Goal: Task Accomplishment & Management: Use online tool/utility

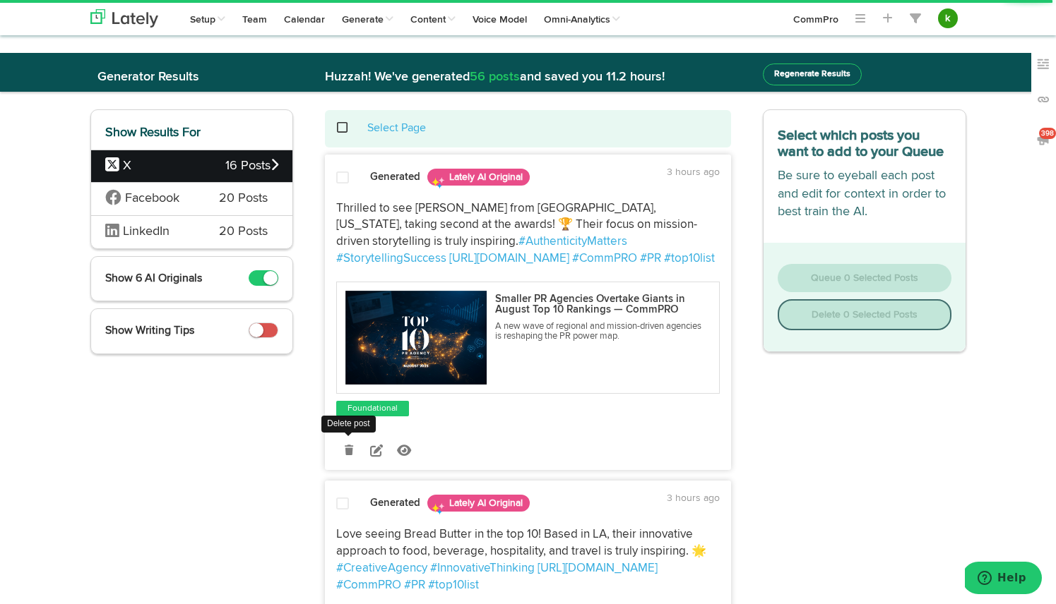
click at [338, 451] on link at bounding box center [348, 450] width 25 height 25
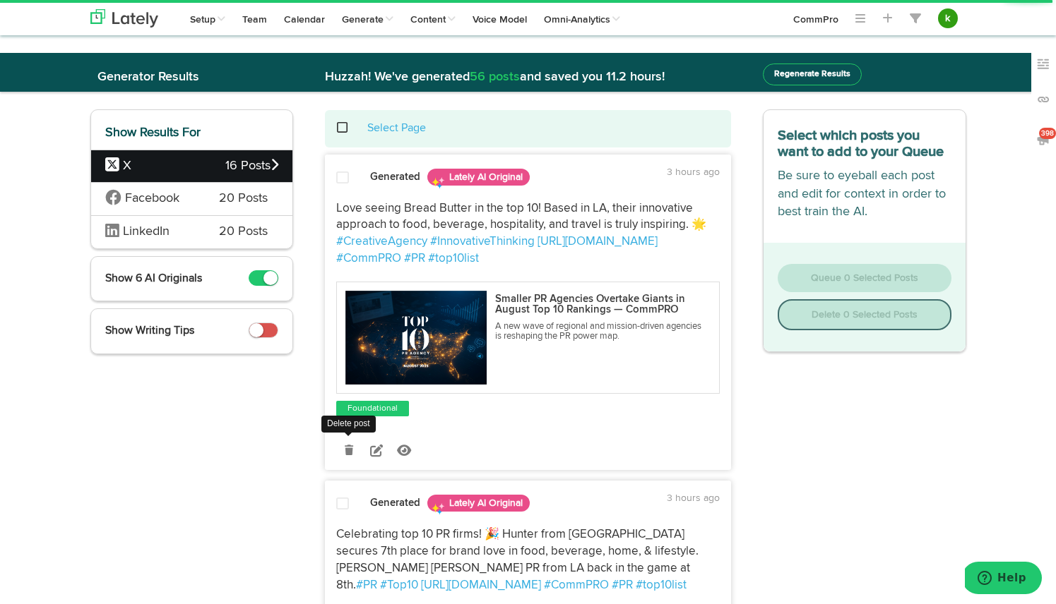
click at [349, 454] on icon at bounding box center [349, 451] width 8 height 10
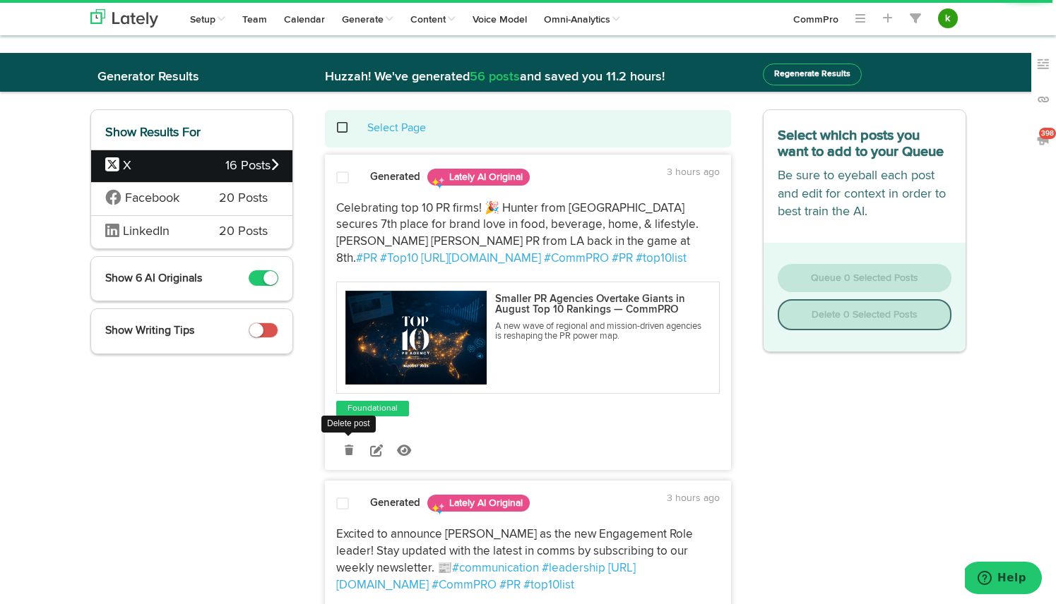
click at [349, 454] on icon at bounding box center [349, 451] width 8 height 10
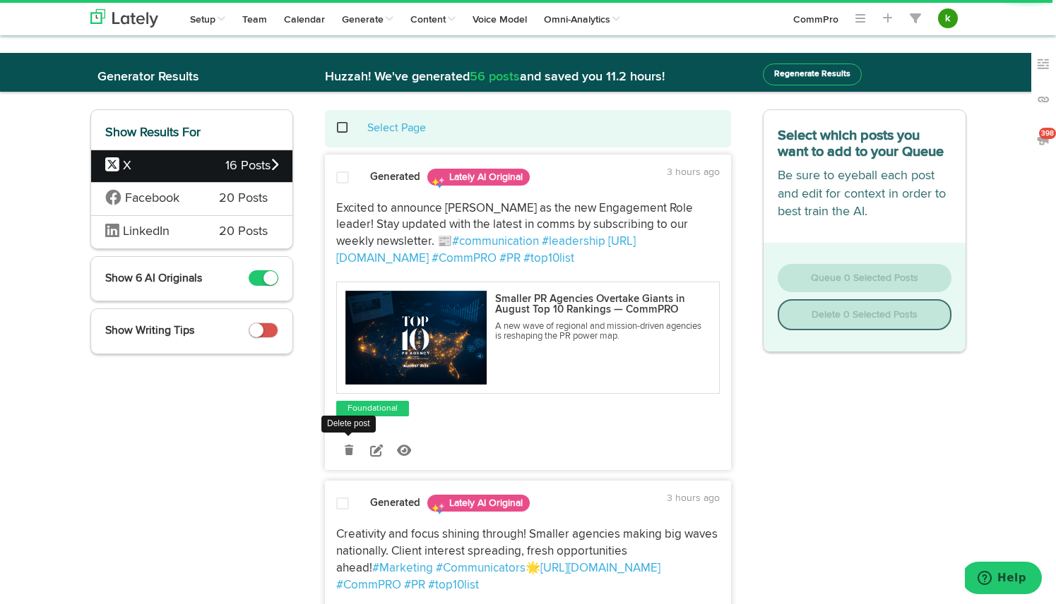
click at [349, 454] on icon at bounding box center [349, 451] width 8 height 10
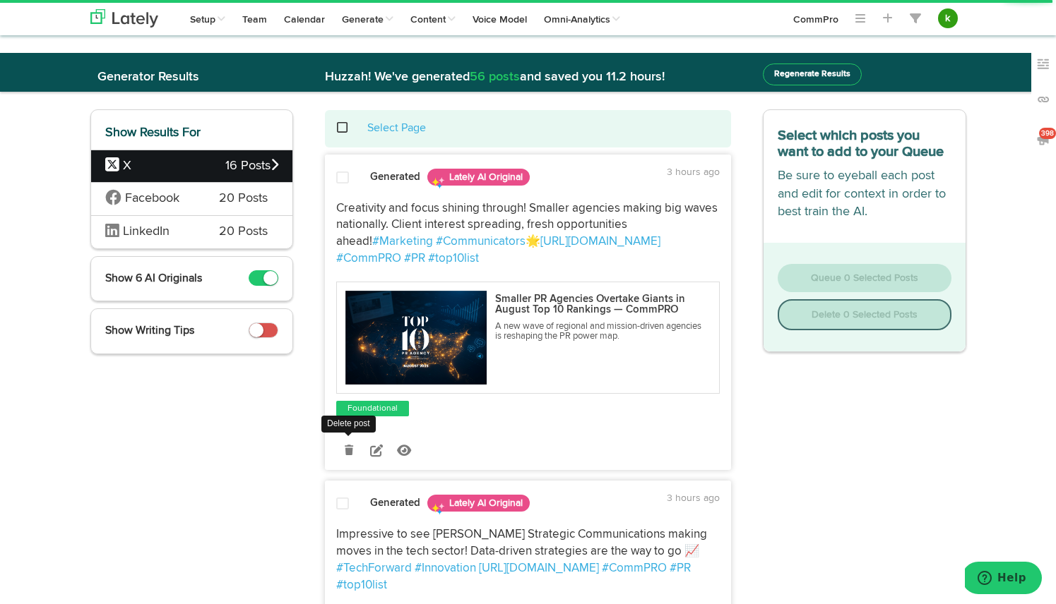
click at [349, 454] on icon at bounding box center [349, 451] width 8 height 10
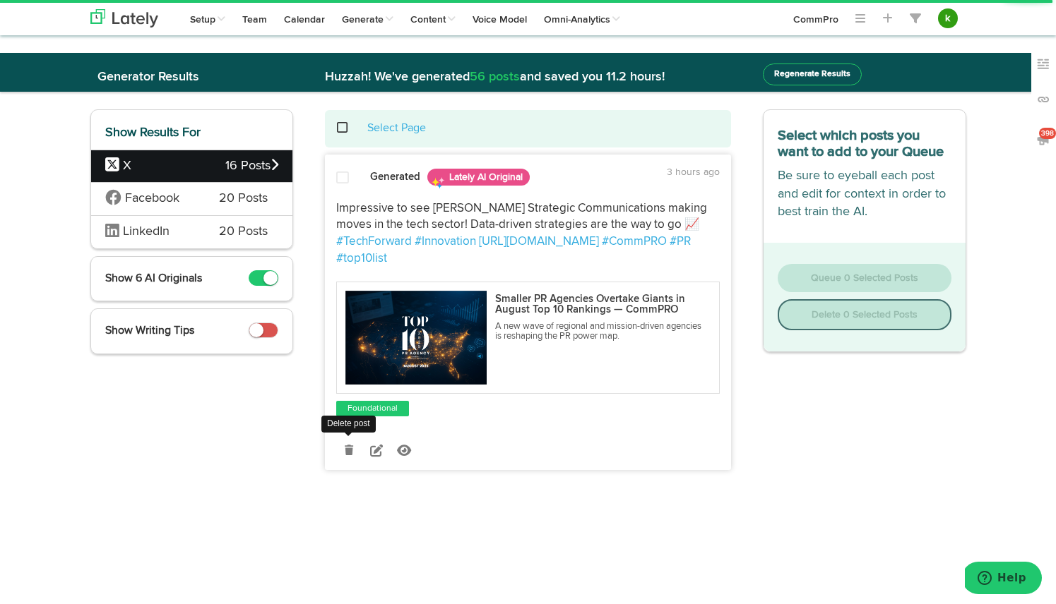
click at [353, 438] on link at bounding box center [348, 450] width 25 height 25
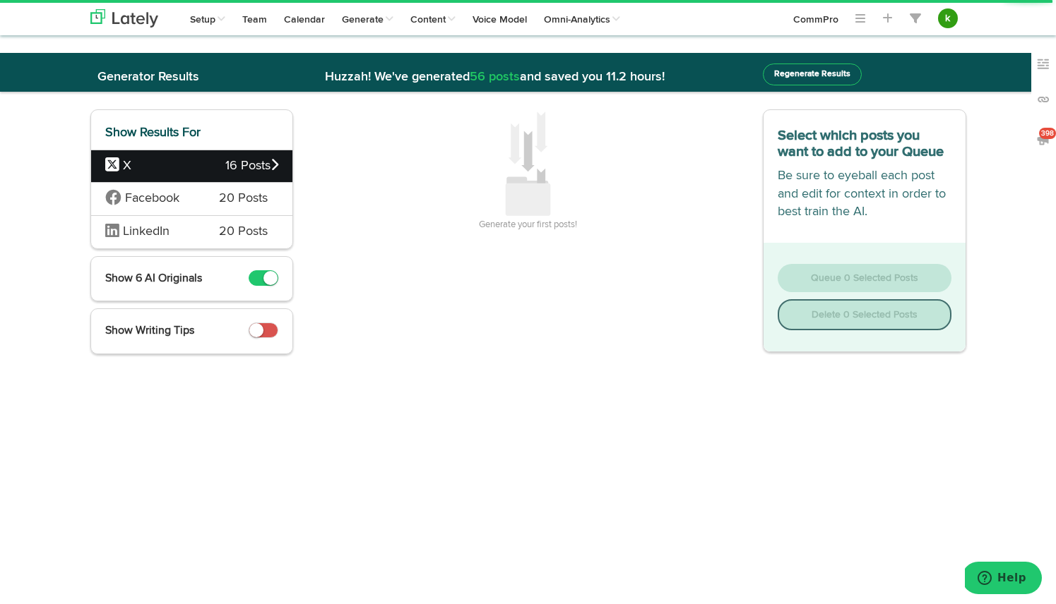
click at [213, 198] on div "Facebook 20 Posts" at bounding box center [192, 198] width 202 height 33
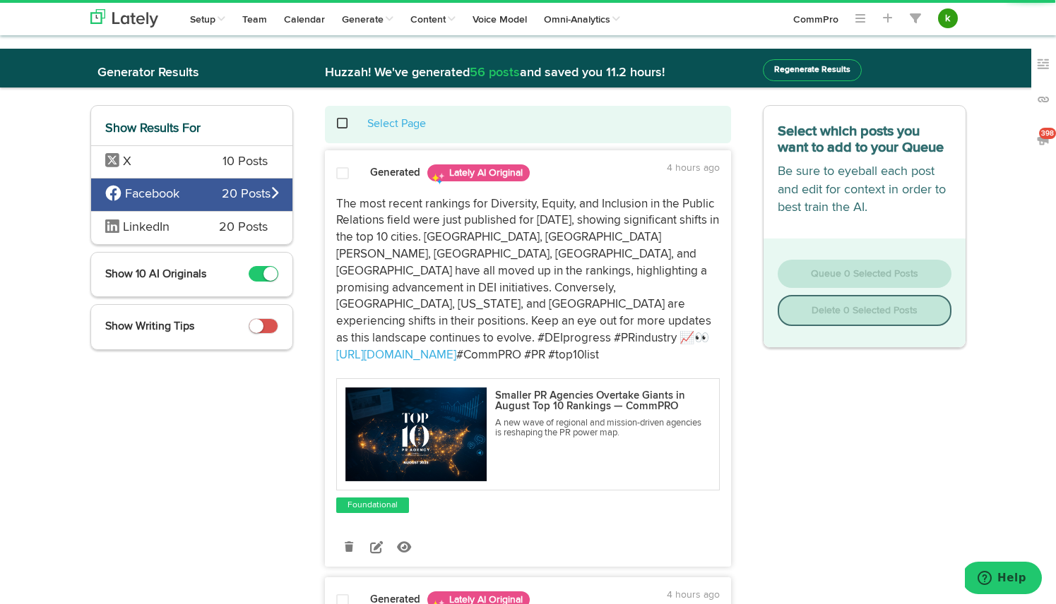
scroll to position [7, 0]
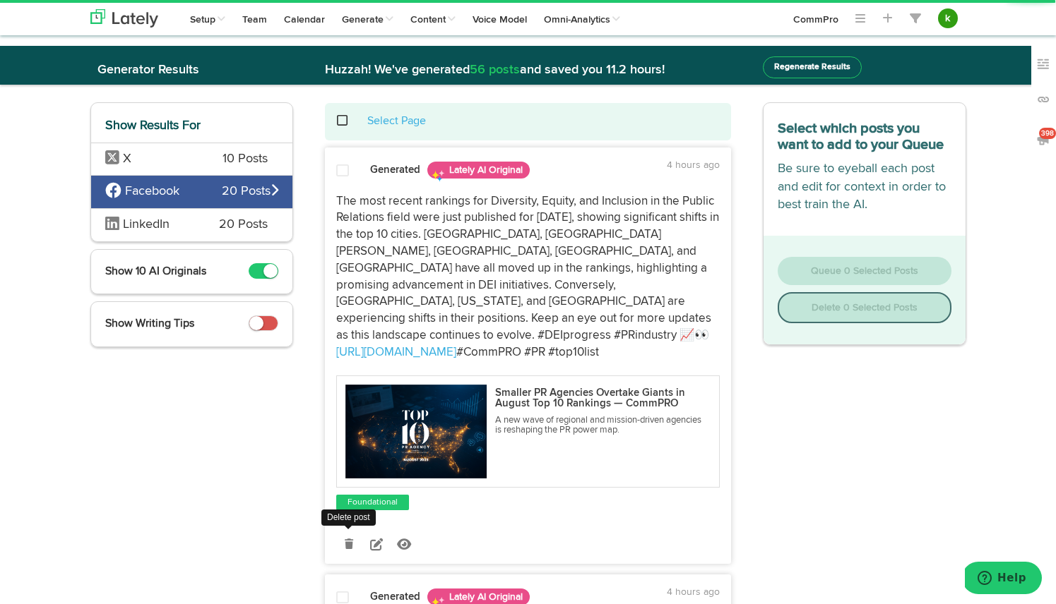
click at [351, 539] on icon at bounding box center [349, 544] width 8 height 10
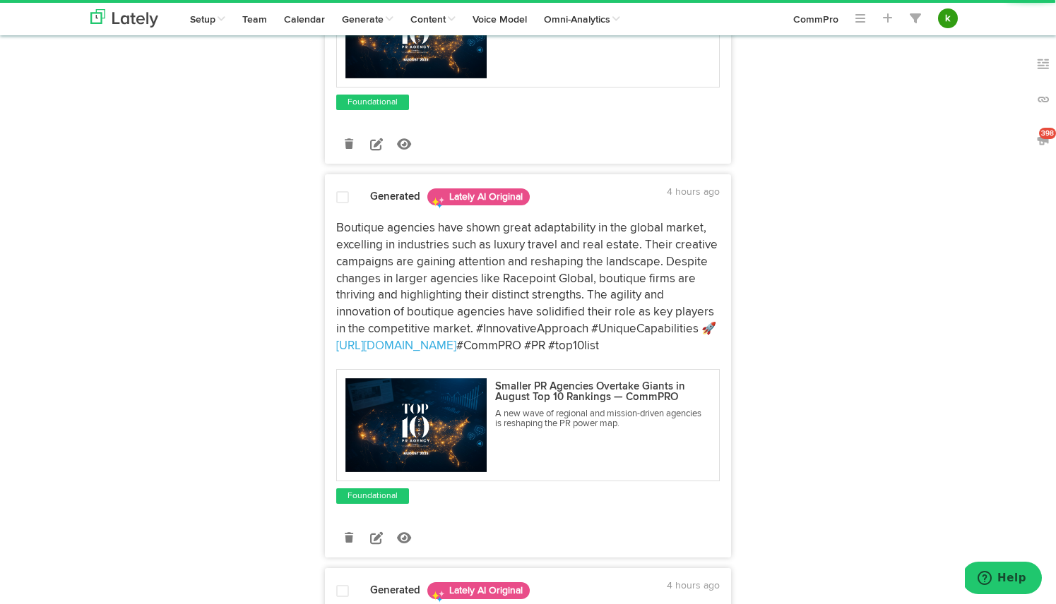
scroll to position [409, 0]
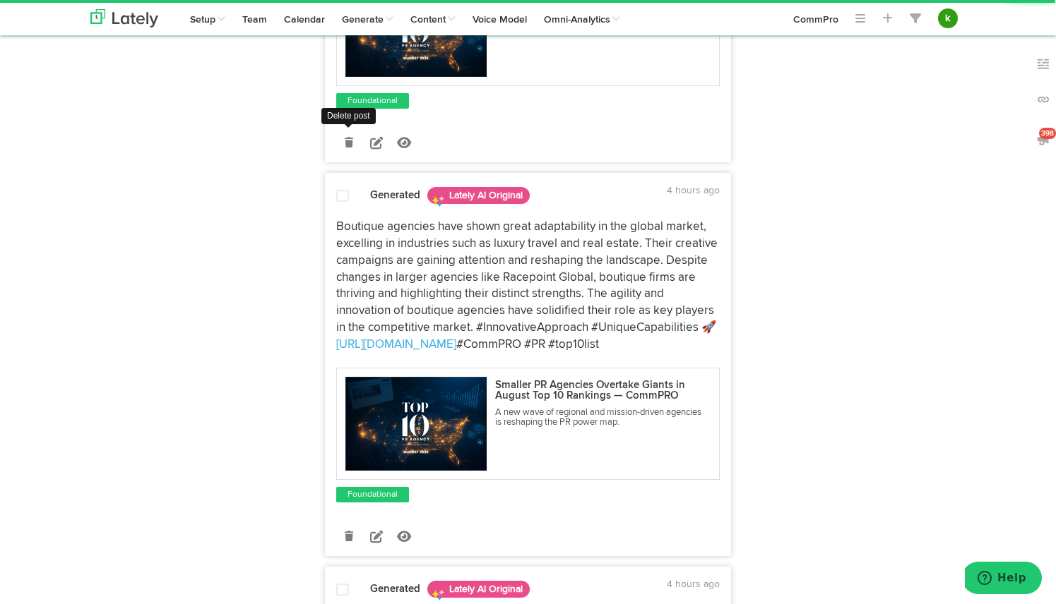
click at [346, 138] on icon at bounding box center [349, 143] width 8 height 10
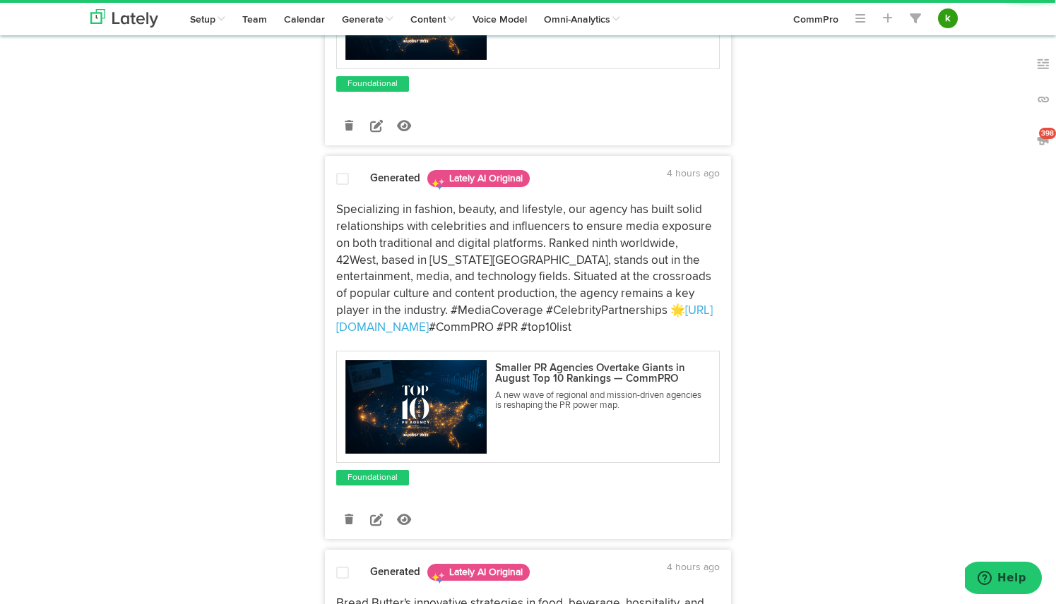
scroll to position [1244, 0]
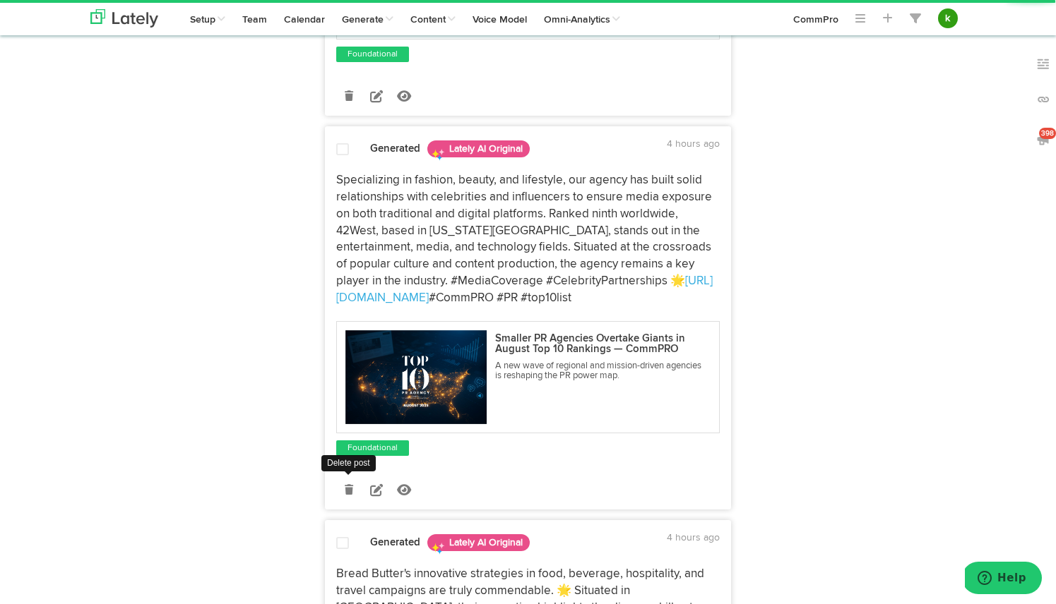
click at [345, 485] on icon at bounding box center [349, 490] width 8 height 10
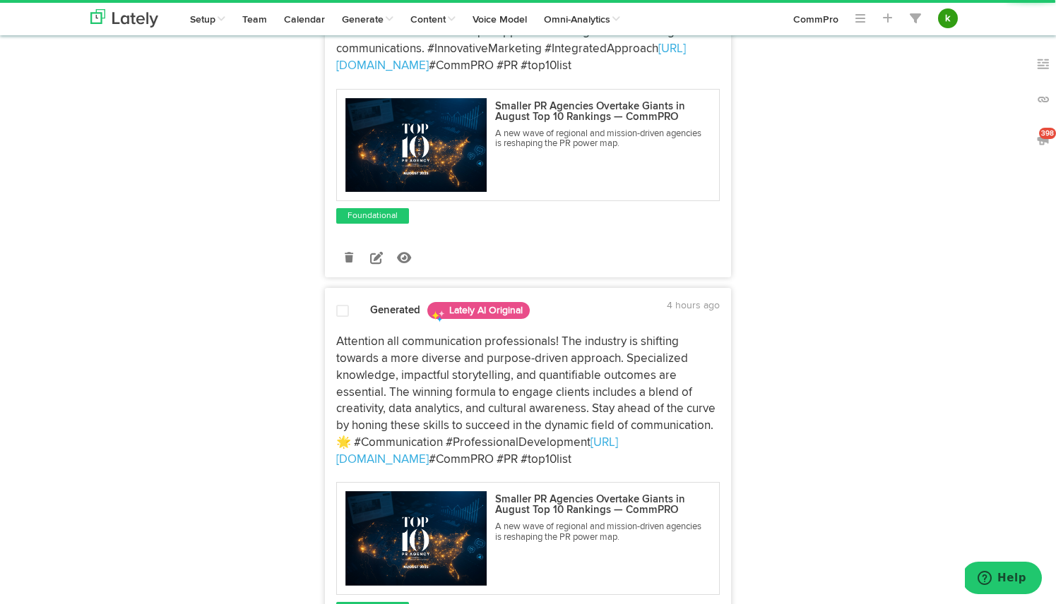
scroll to position [1504, 0]
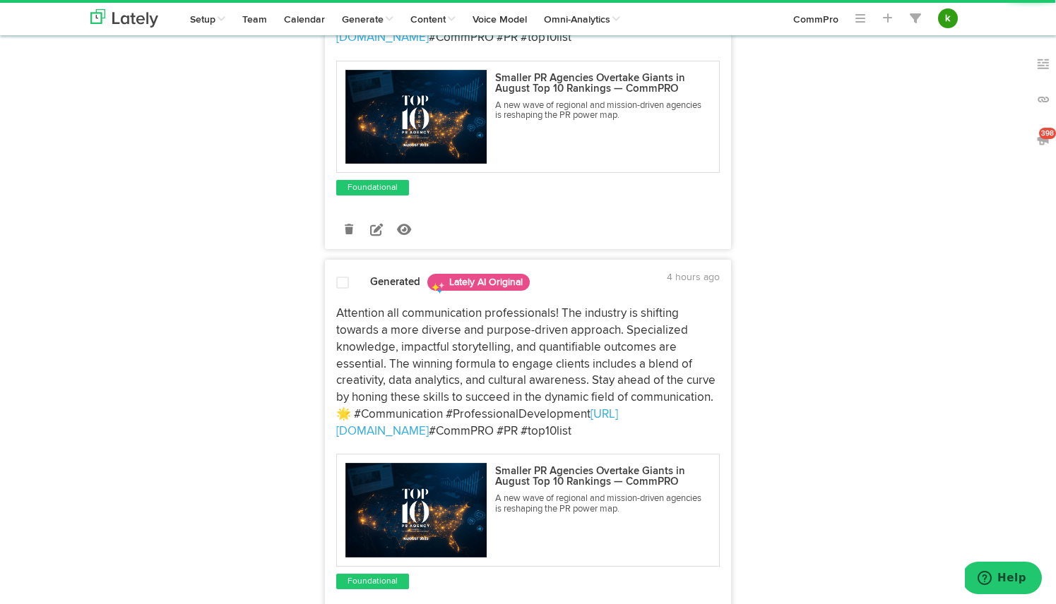
click at [348, 225] on icon at bounding box center [349, 230] width 8 height 10
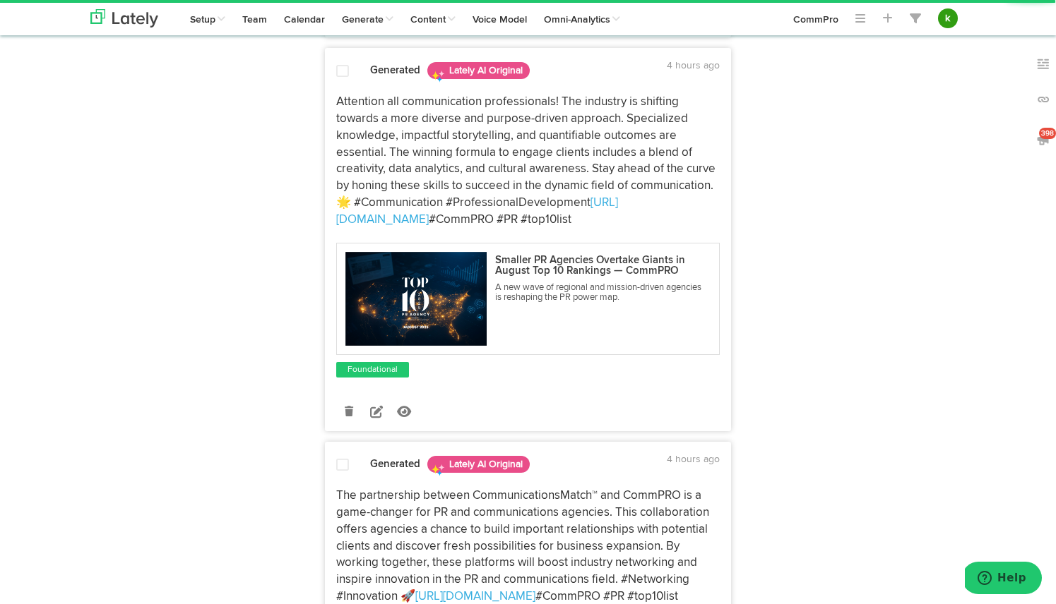
scroll to position [1326, 0]
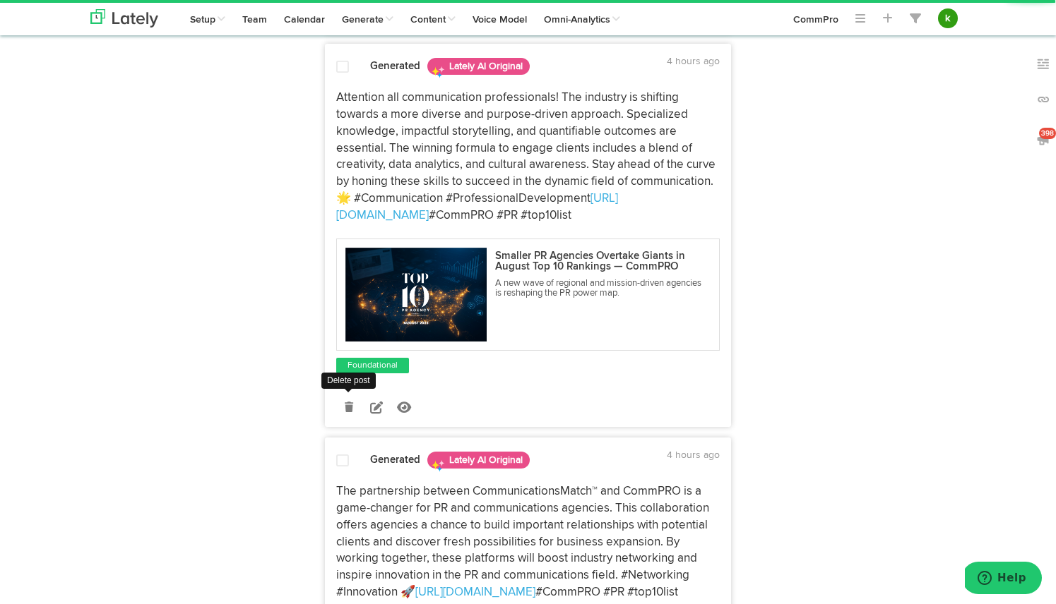
click at [346, 403] on icon at bounding box center [349, 408] width 8 height 10
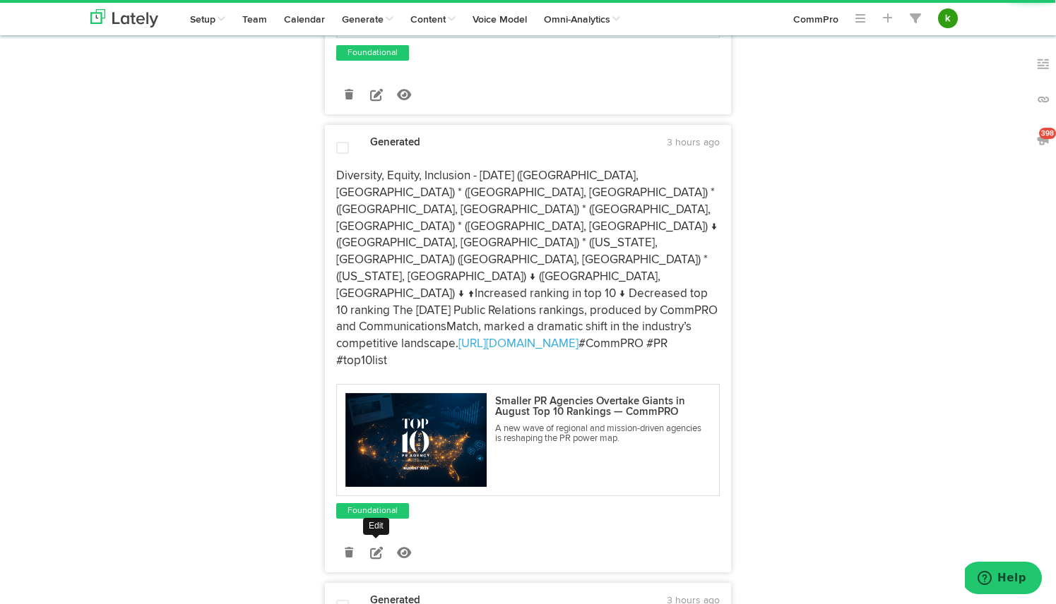
scroll to position [2026, 0]
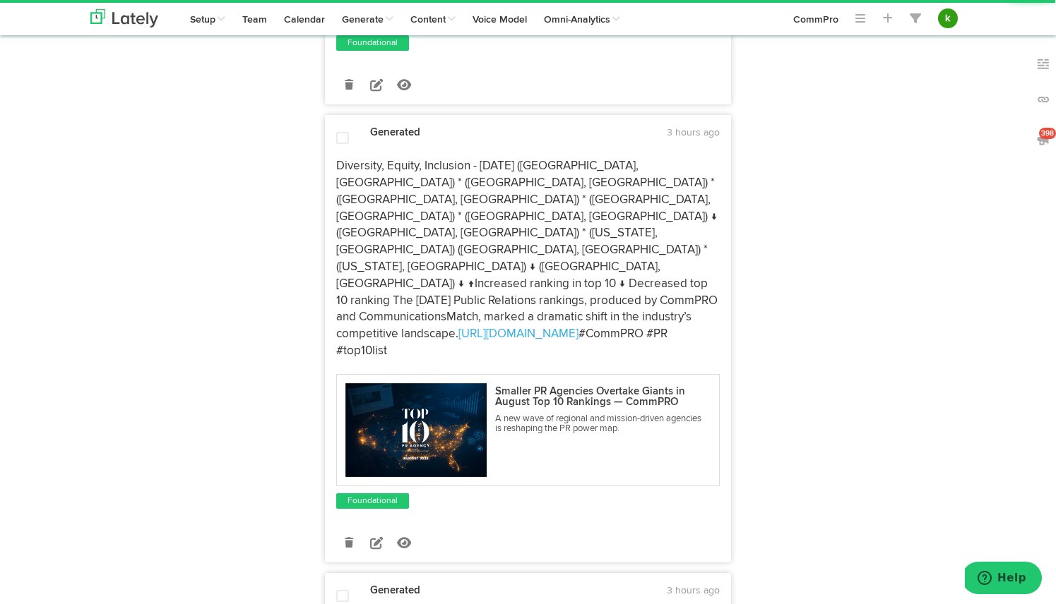
click at [349, 538] on icon at bounding box center [349, 543] width 8 height 10
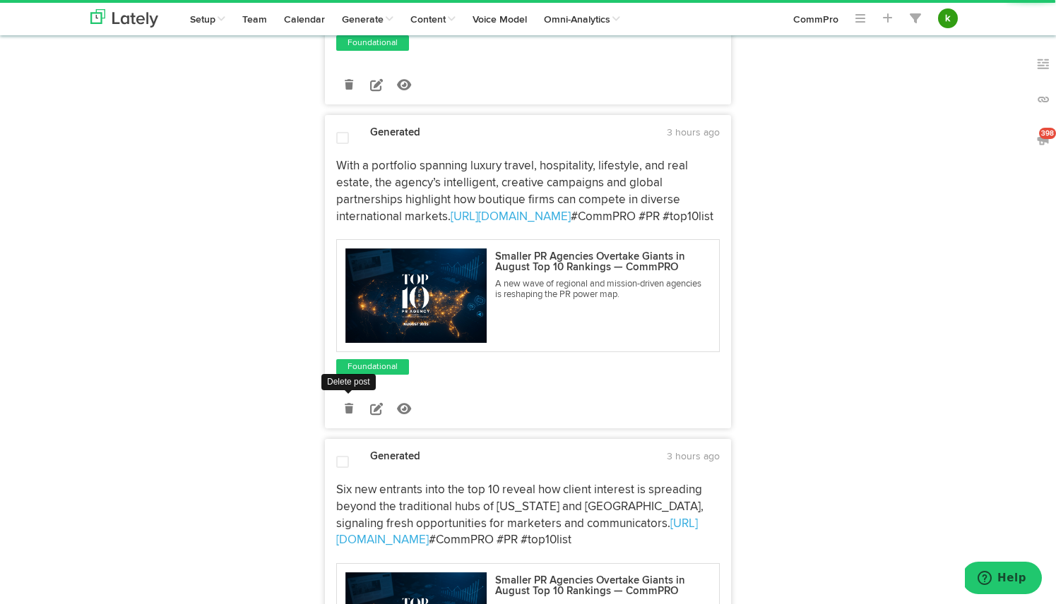
click at [348, 404] on icon at bounding box center [349, 409] width 8 height 10
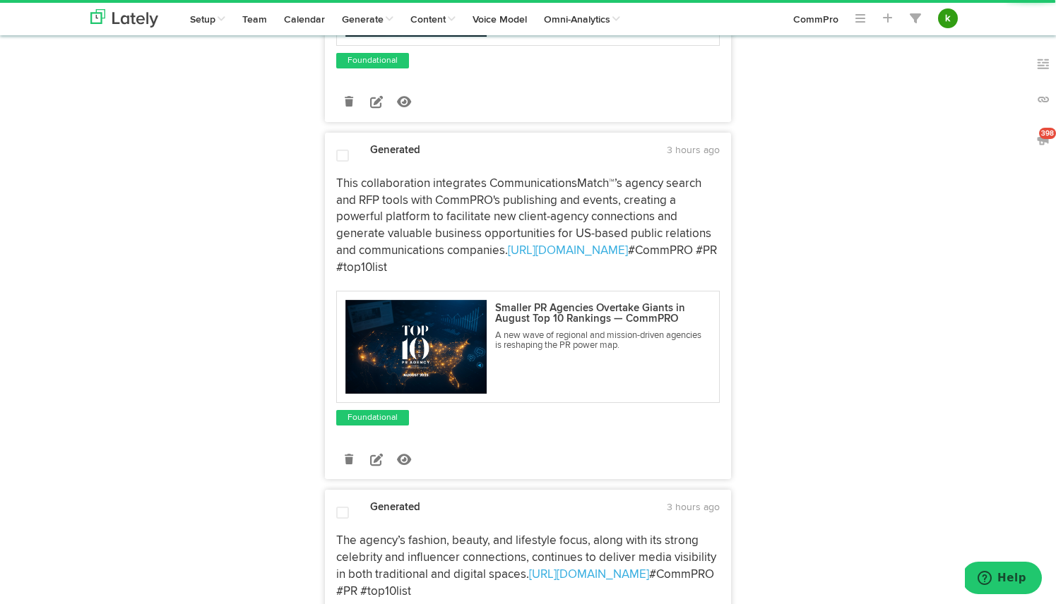
scroll to position [2666, 0]
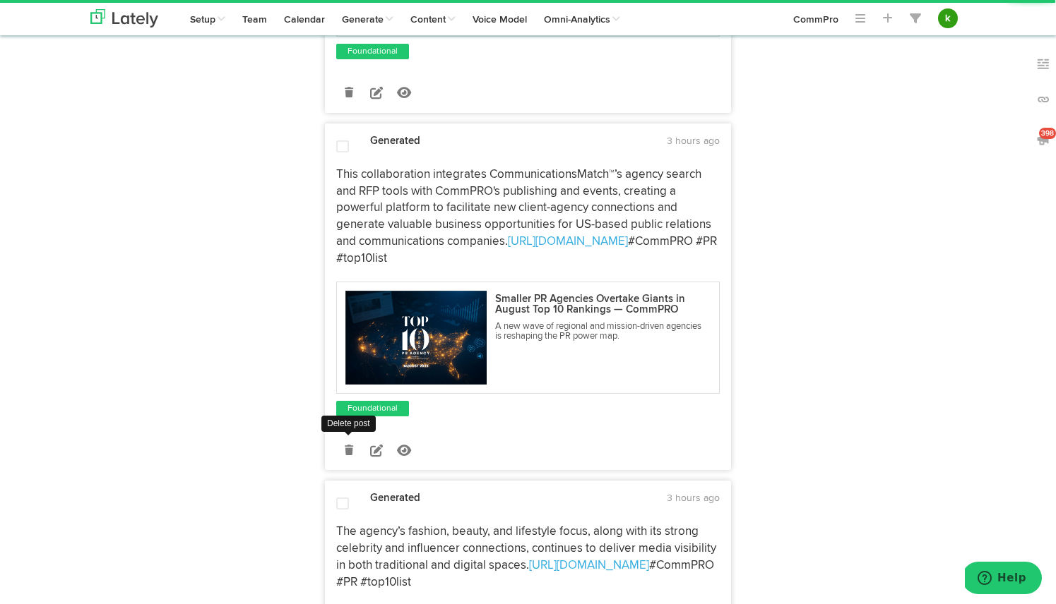
click at [349, 446] on icon at bounding box center [349, 451] width 8 height 10
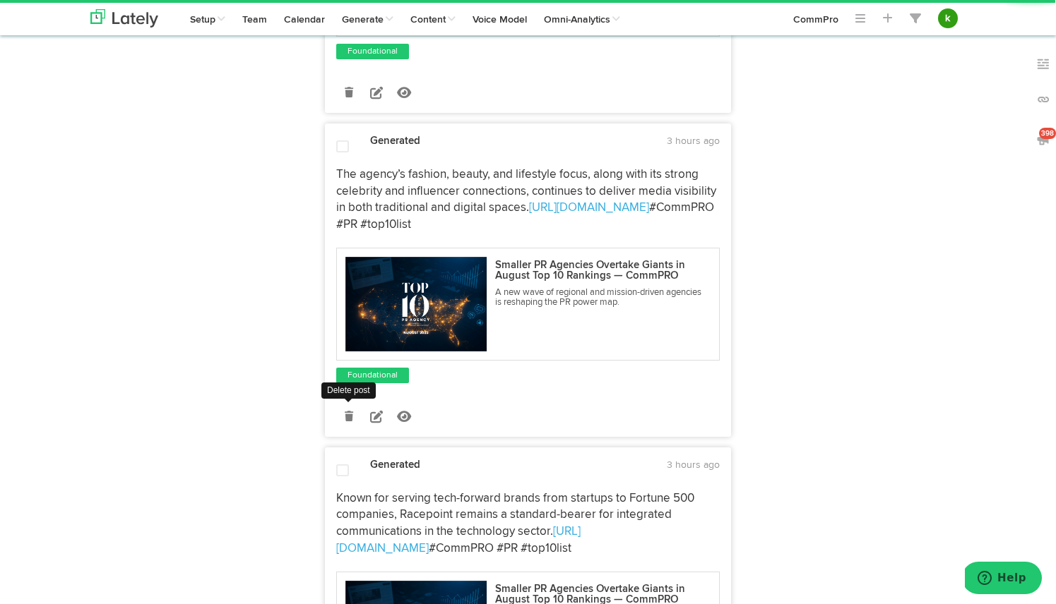
click at [350, 412] on icon at bounding box center [349, 417] width 8 height 10
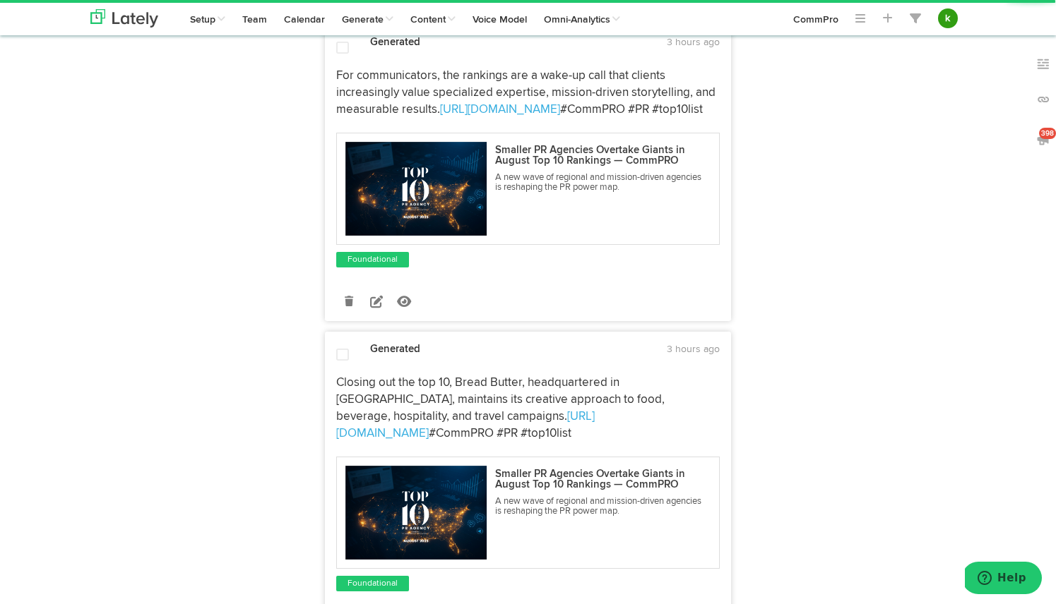
scroll to position [3500, 0]
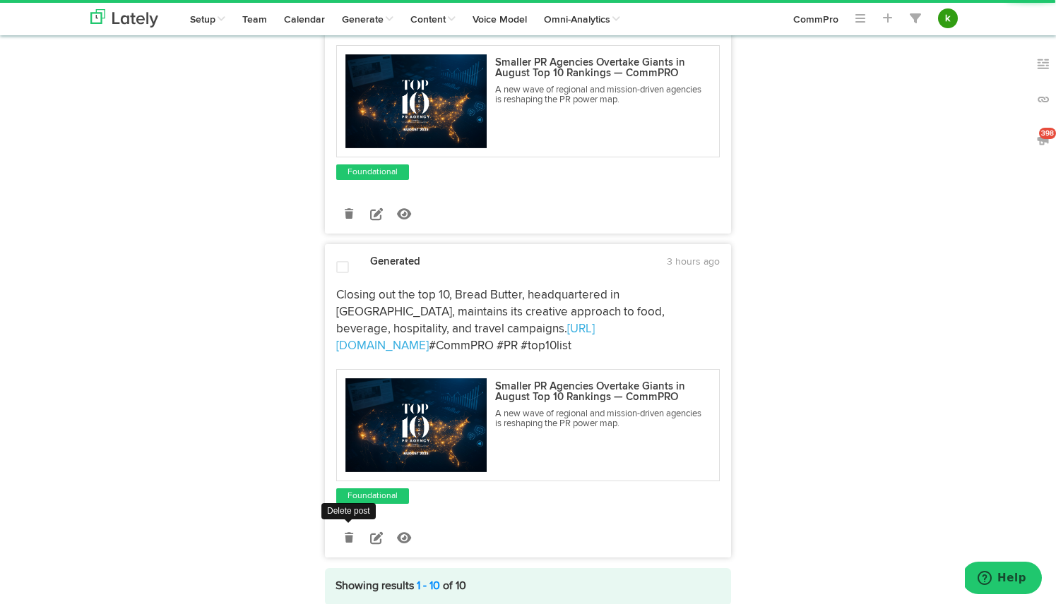
click at [342, 525] on link at bounding box center [348, 537] width 25 height 25
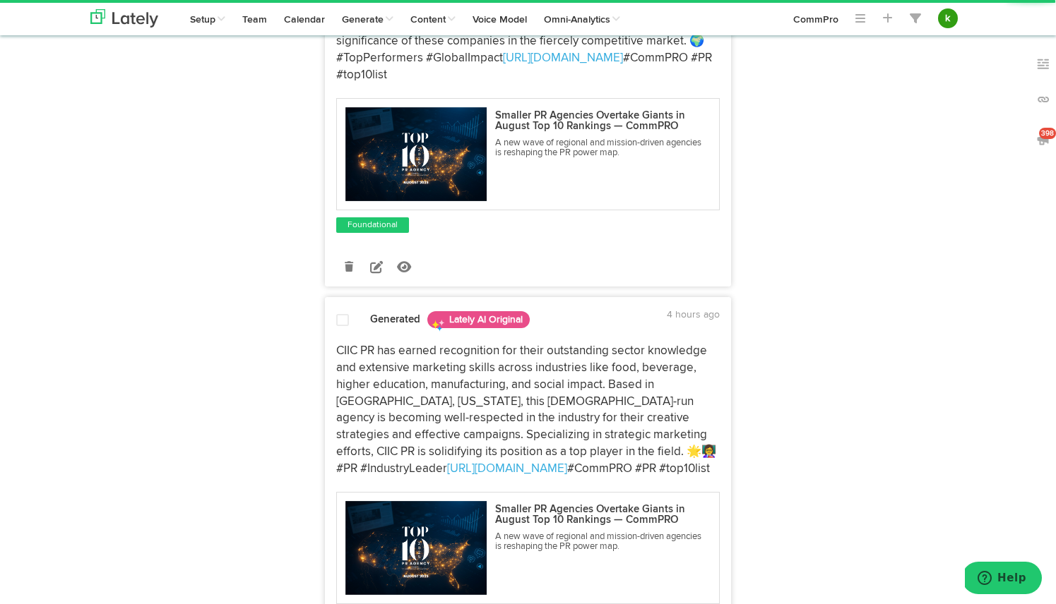
scroll to position [0, 0]
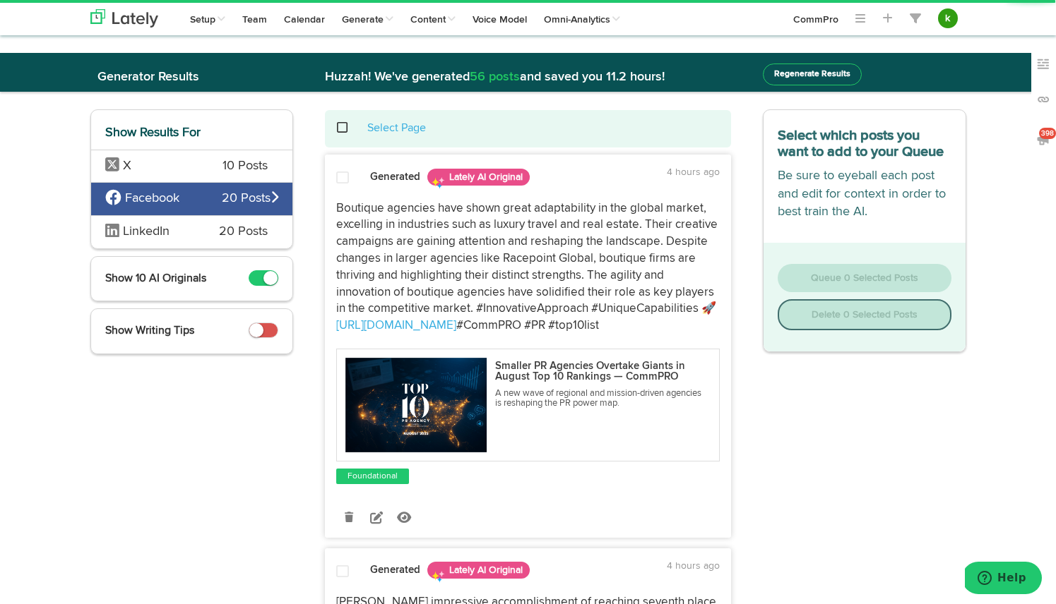
click at [342, 129] on span at bounding box center [349, 128] width 29 height 1
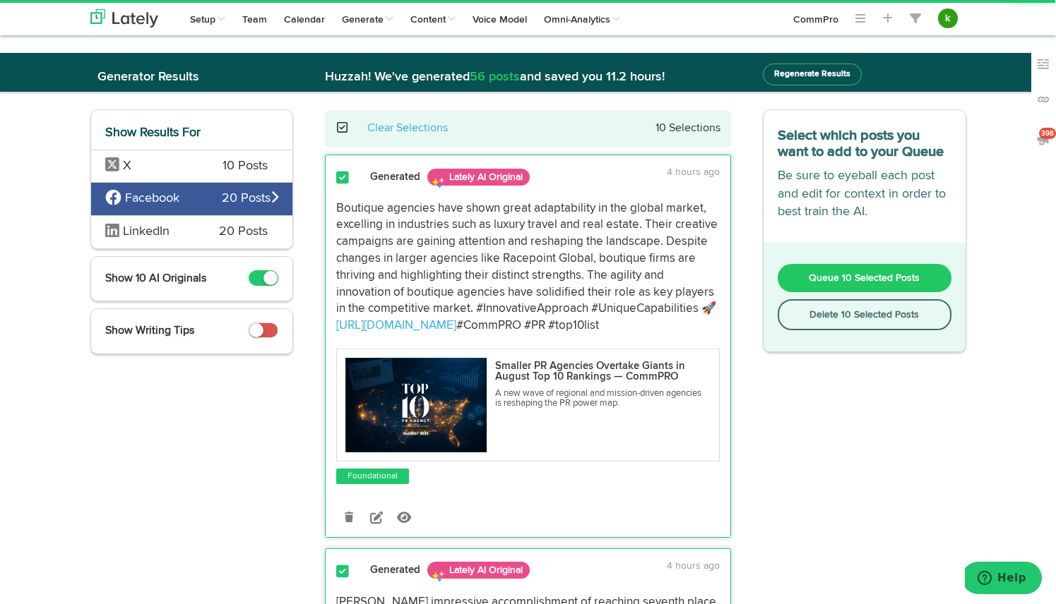
click at [855, 279] on span "Queue 10 Selected Posts" at bounding box center [864, 278] width 111 height 10
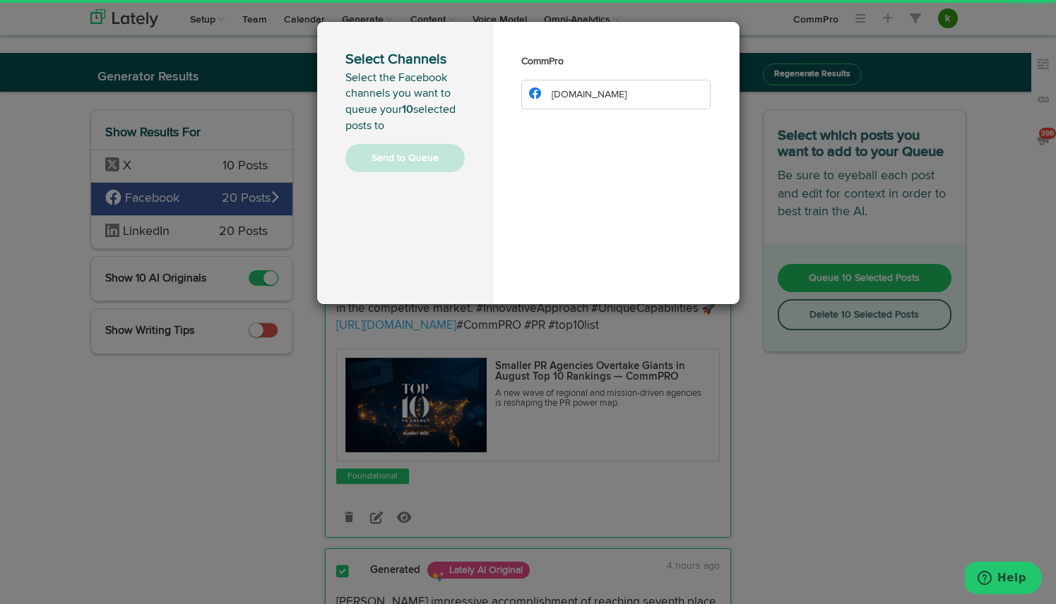
click at [637, 91] on li "[DOMAIN_NAME]" at bounding box center [616, 95] width 190 height 30
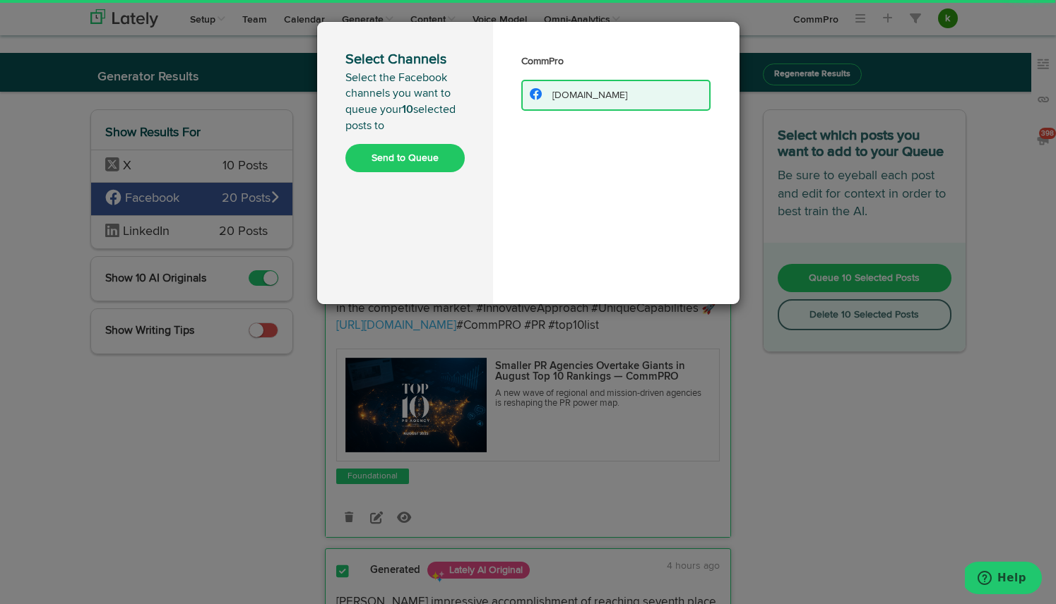
click at [413, 155] on button "Send to Queue" at bounding box center [404, 158] width 119 height 28
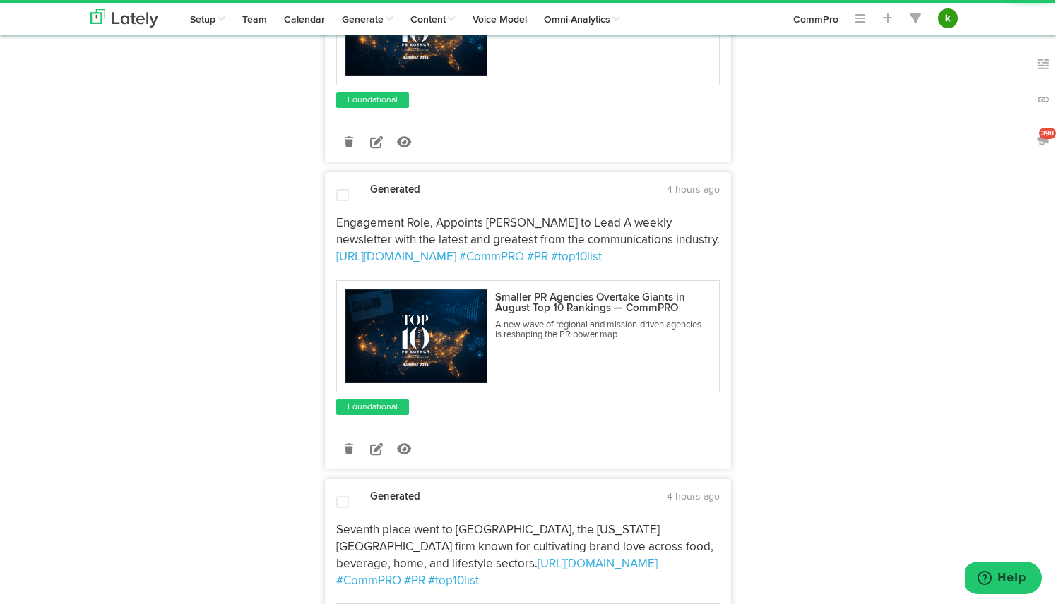
scroll to position [639, 0]
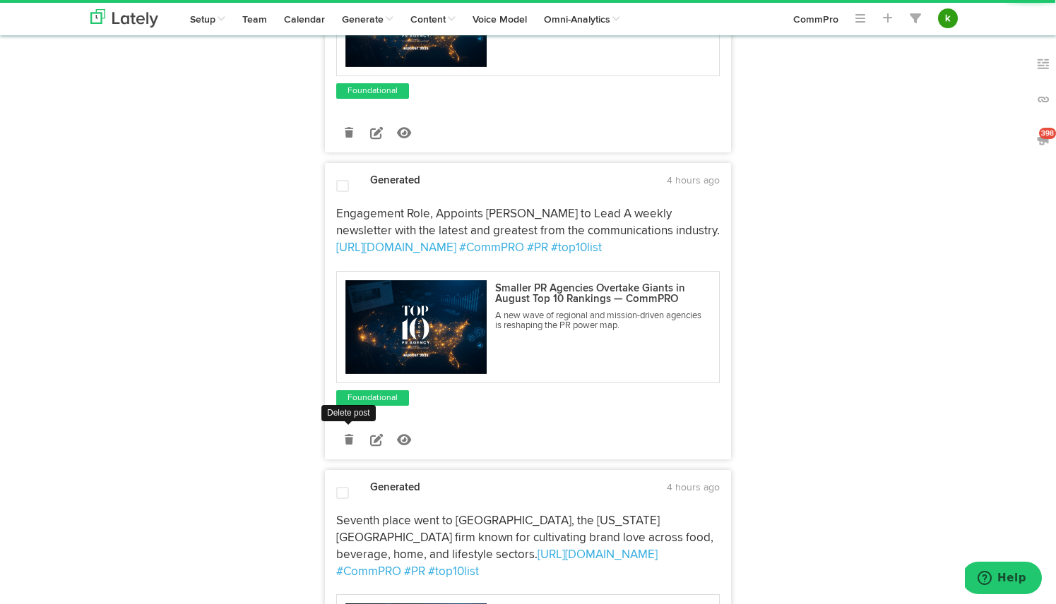
click at [347, 435] on icon at bounding box center [349, 440] width 8 height 10
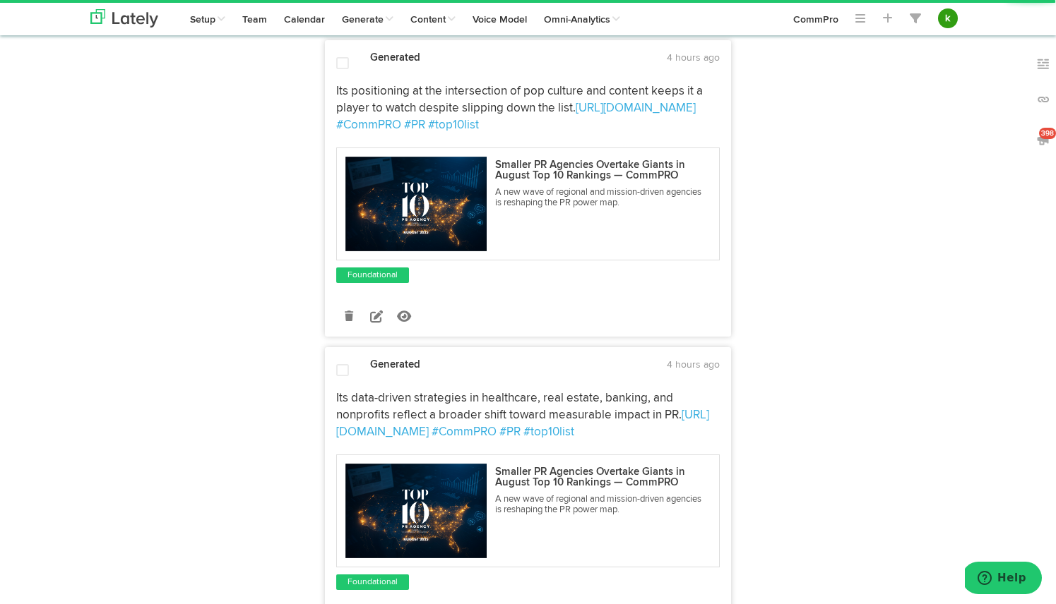
scroll to position [1383, 0]
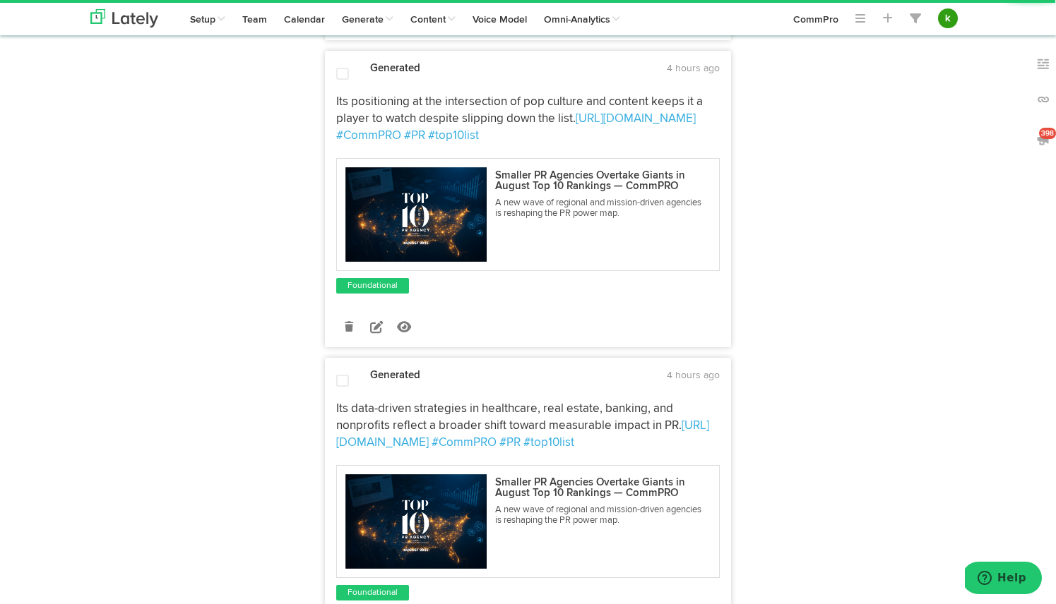
click at [352, 322] on icon at bounding box center [349, 327] width 8 height 10
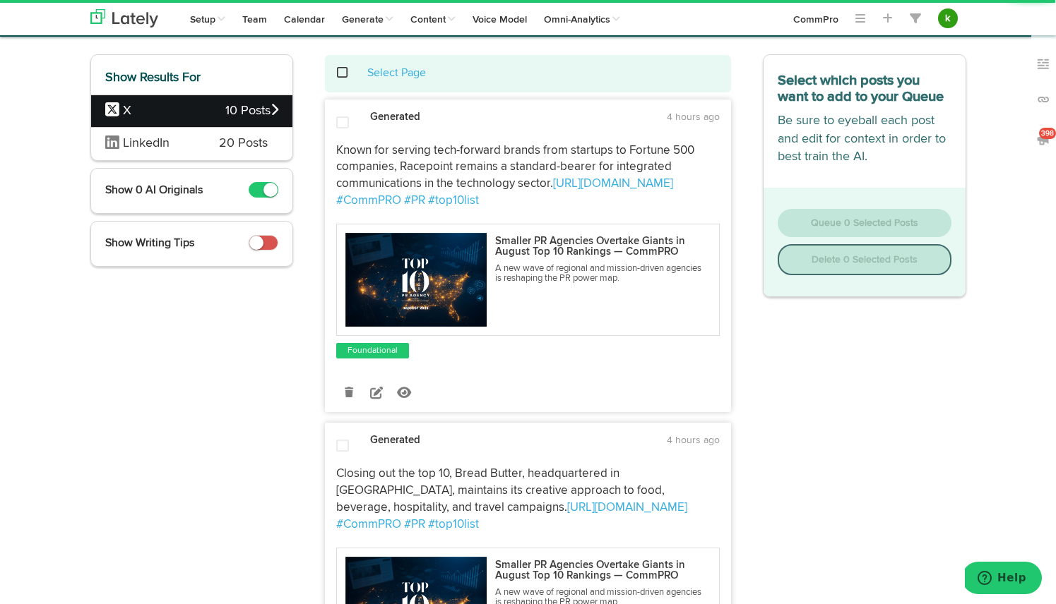
scroll to position [0, 0]
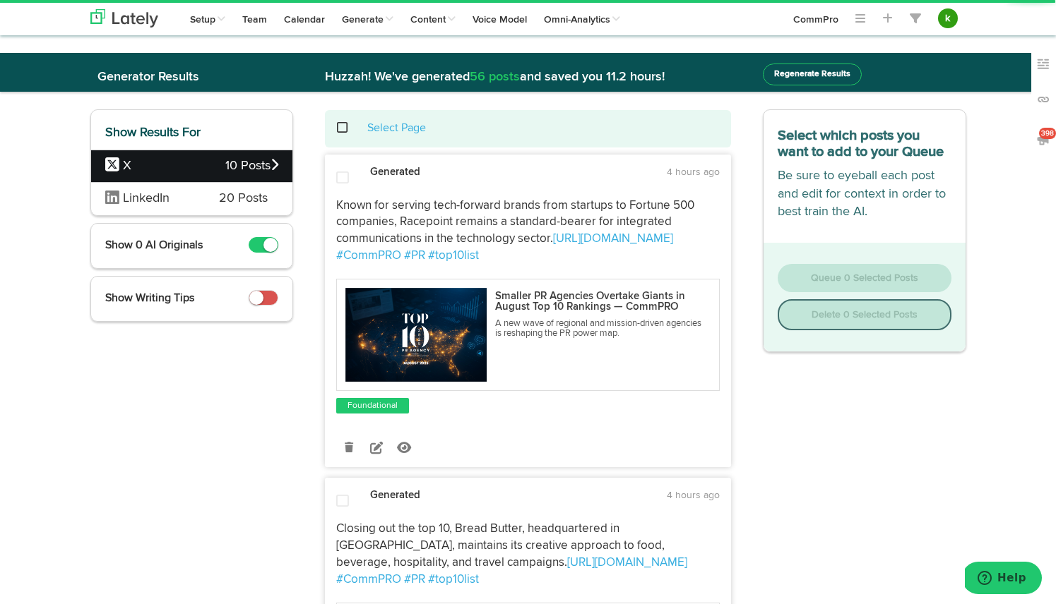
click at [340, 128] on span at bounding box center [349, 128] width 29 height 1
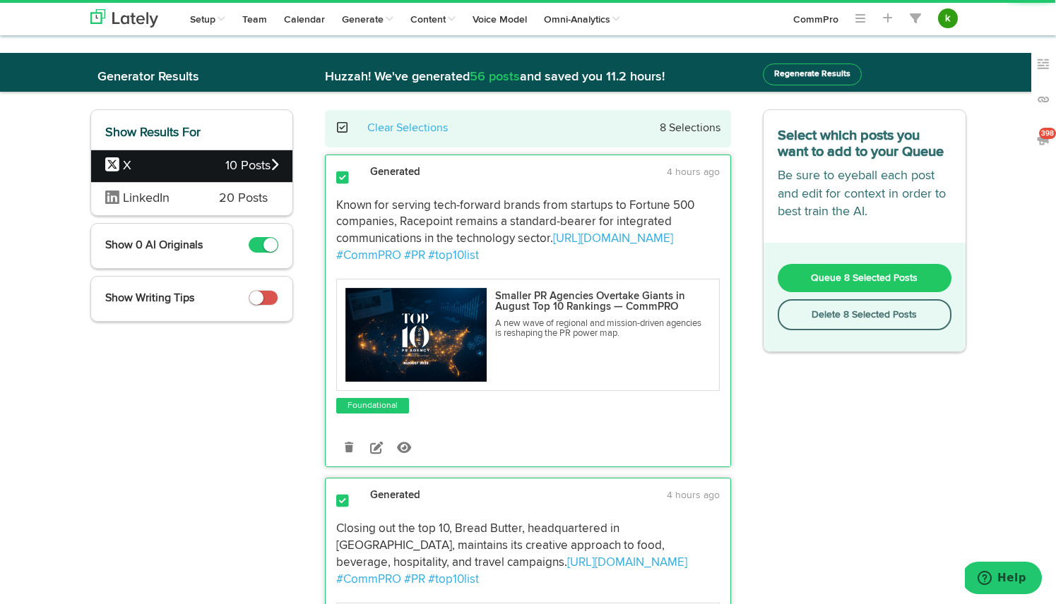
click at [844, 273] on span "Queue 8 Selected Posts" at bounding box center [864, 278] width 107 height 10
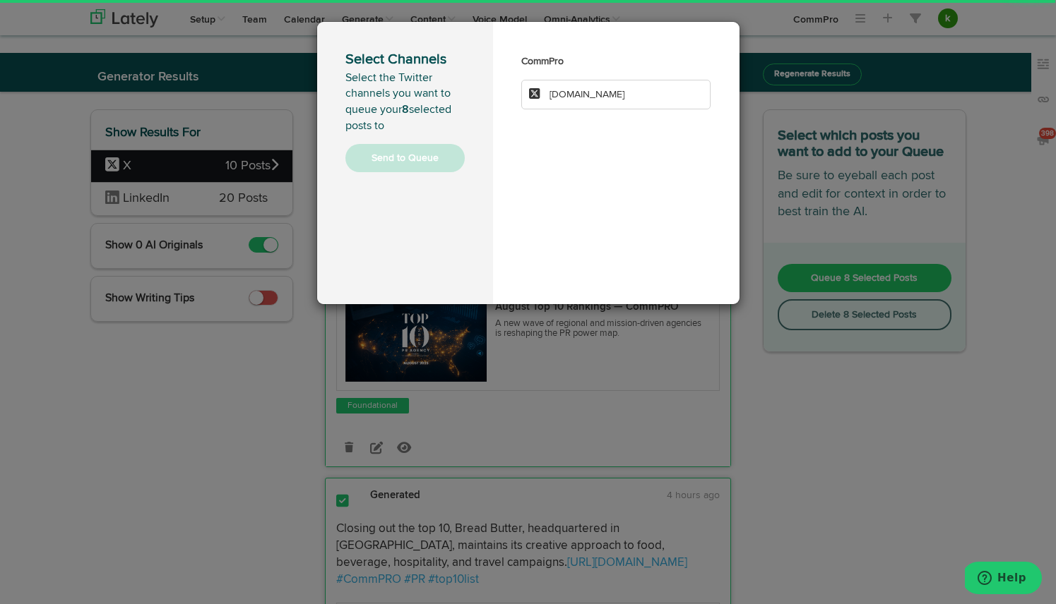
click at [658, 96] on li "[DOMAIN_NAME]" at bounding box center [616, 95] width 190 height 30
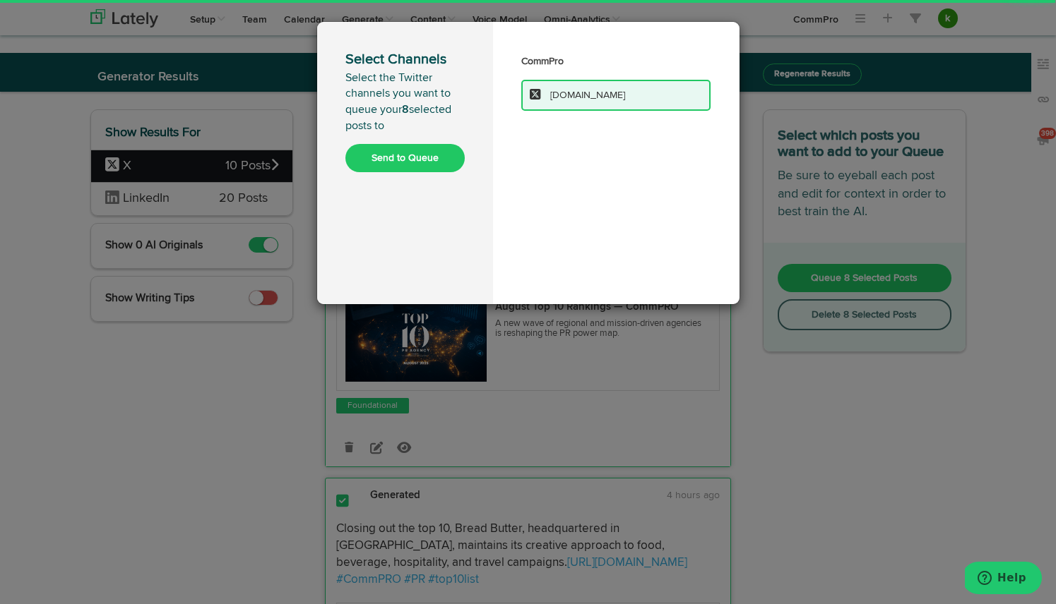
click at [401, 160] on button "Send to Queue" at bounding box center [404, 158] width 119 height 28
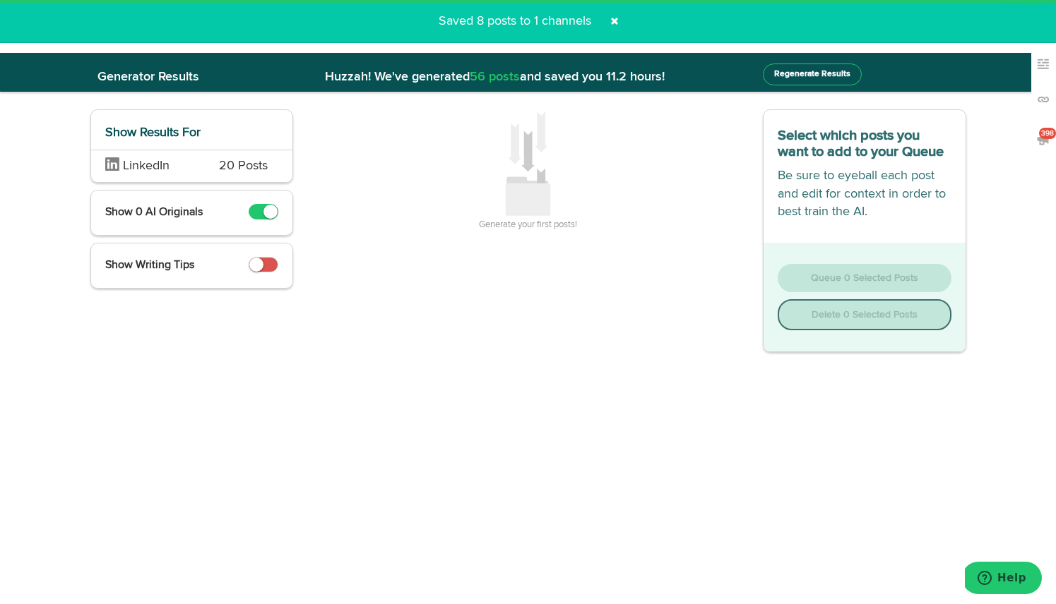
click at [242, 166] on span "20 Posts" at bounding box center [243, 166] width 49 height 18
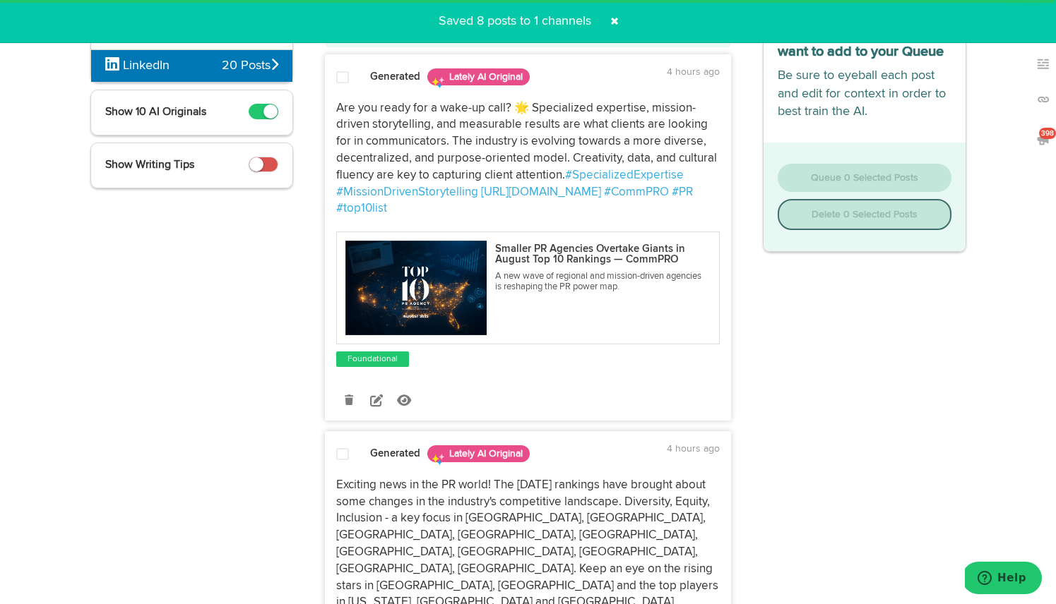
scroll to position [101, 0]
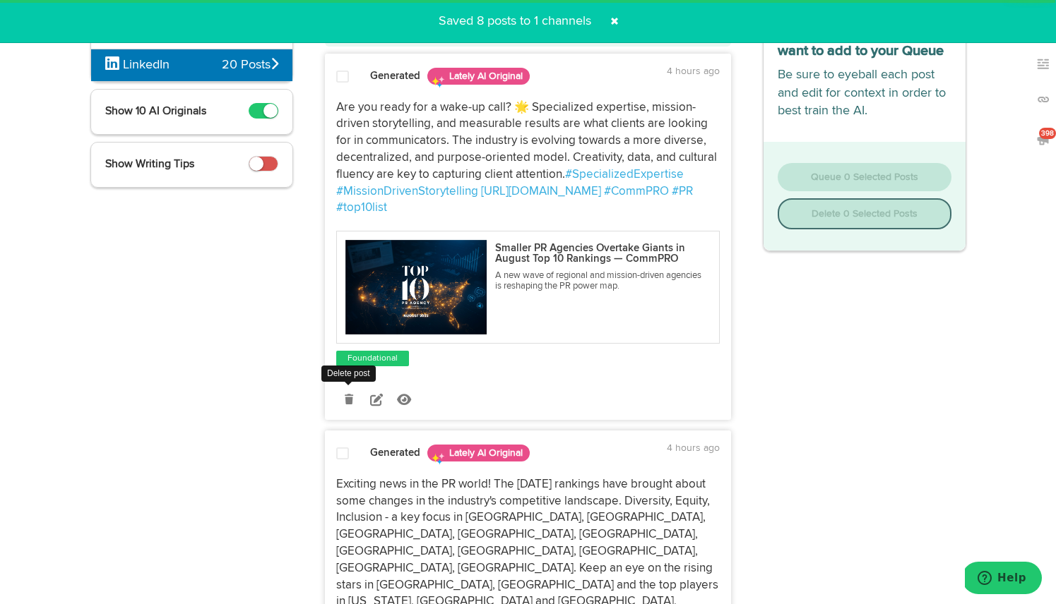
click at [347, 400] on icon at bounding box center [349, 400] width 8 height 10
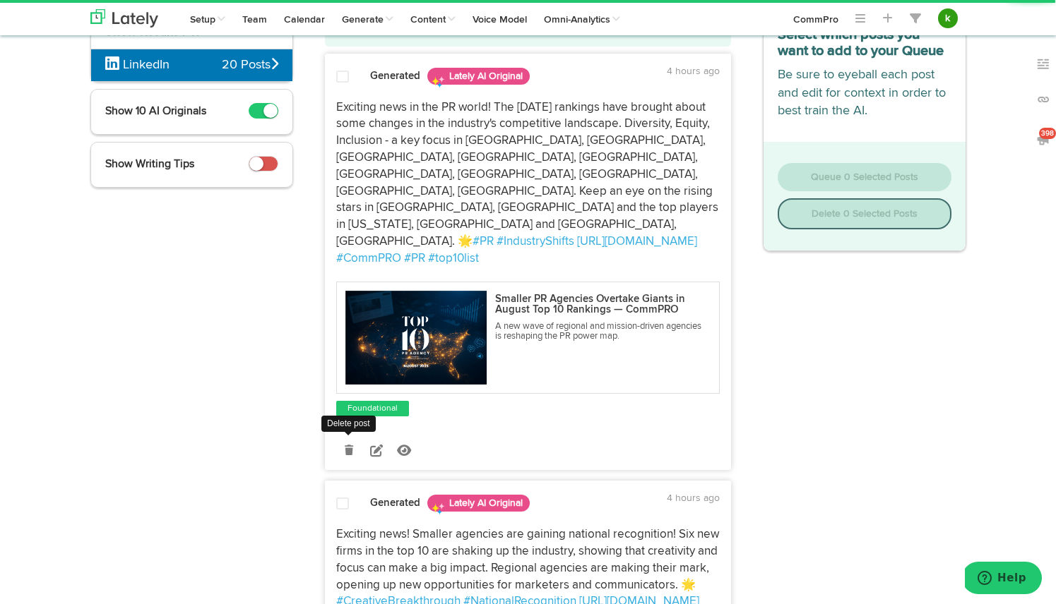
click at [350, 446] on icon at bounding box center [349, 451] width 8 height 10
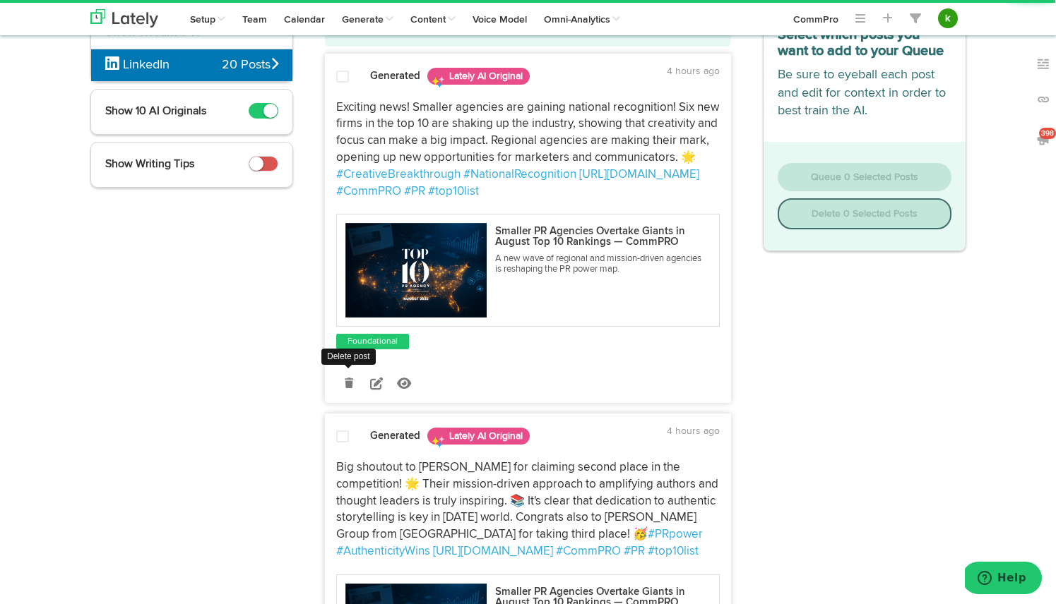
click at [350, 381] on icon at bounding box center [349, 383] width 8 height 10
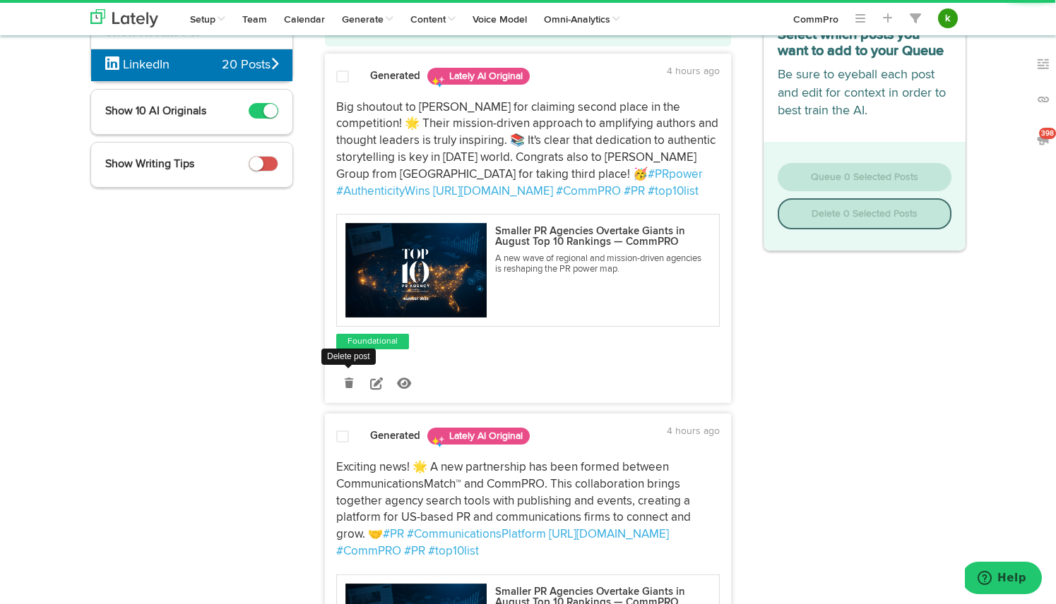
click at [350, 385] on icon at bounding box center [349, 383] width 8 height 10
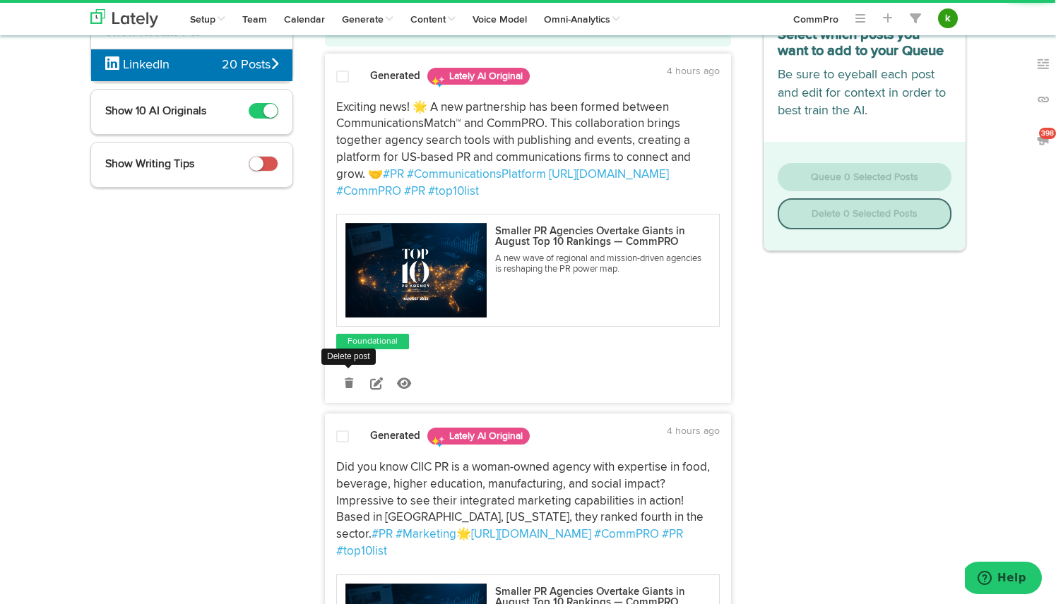
click at [350, 382] on icon at bounding box center [349, 383] width 8 height 10
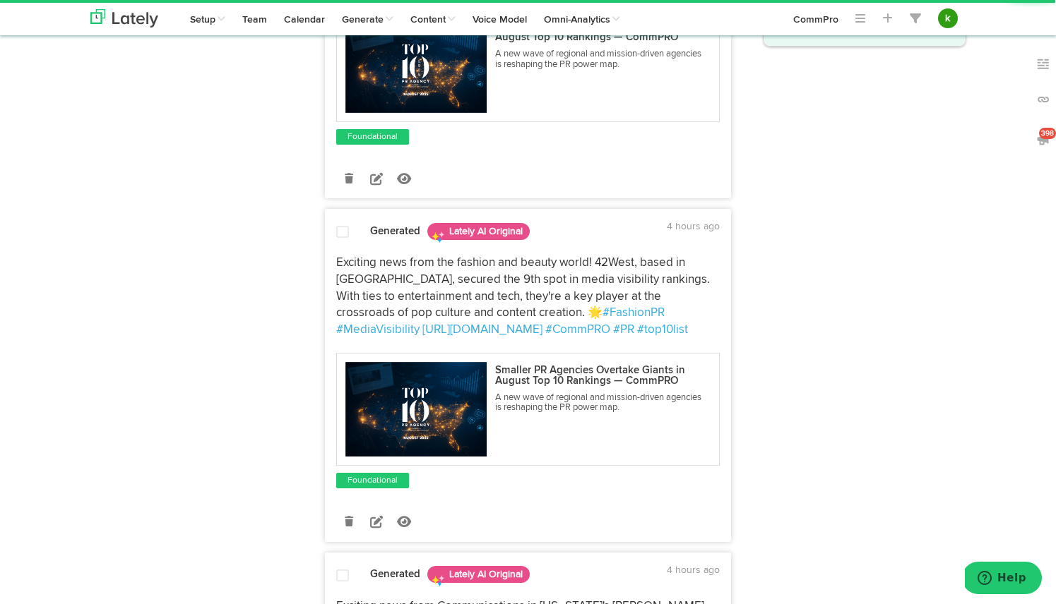
scroll to position [316, 0]
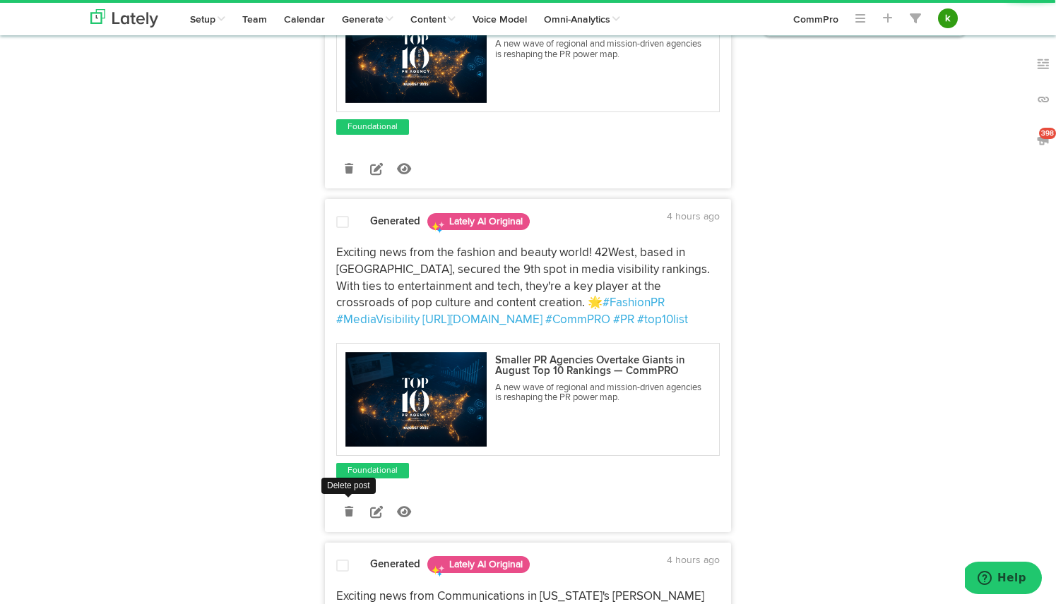
click at [350, 500] on link at bounding box center [348, 512] width 25 height 25
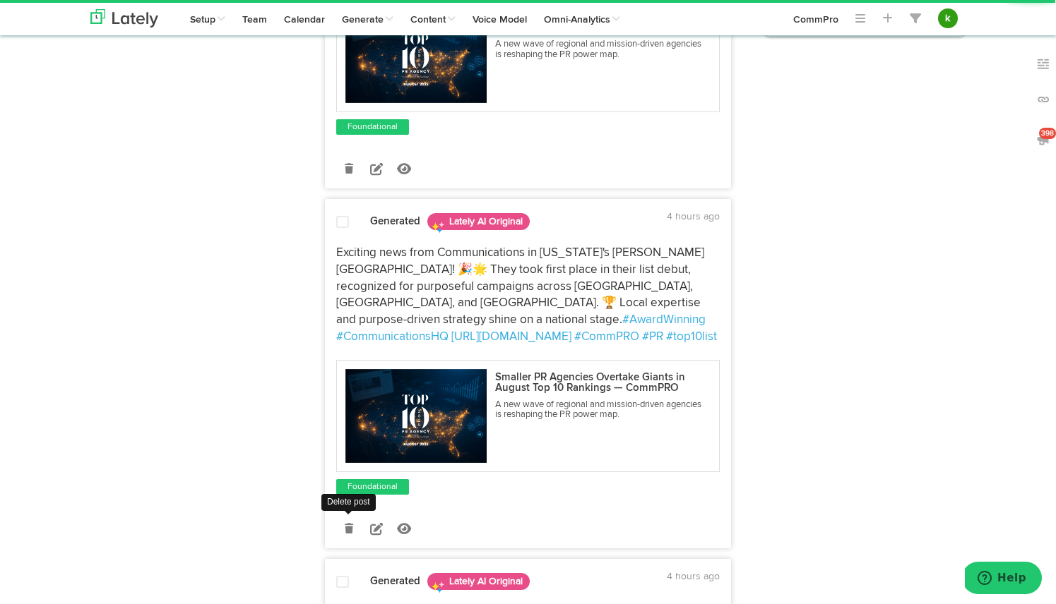
click at [350, 524] on icon at bounding box center [349, 529] width 8 height 10
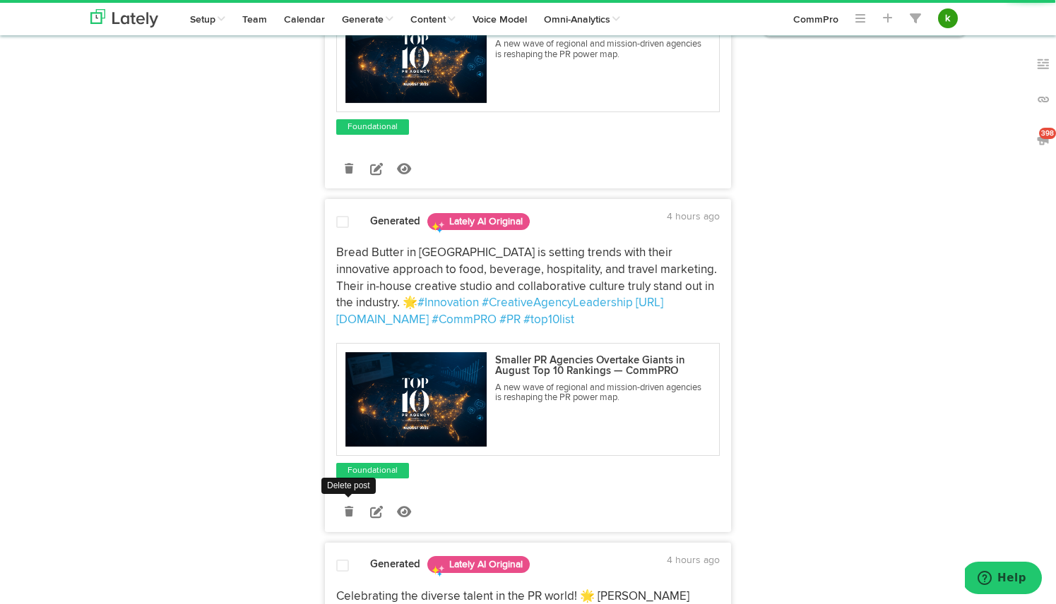
click at [350, 507] on icon at bounding box center [349, 512] width 8 height 10
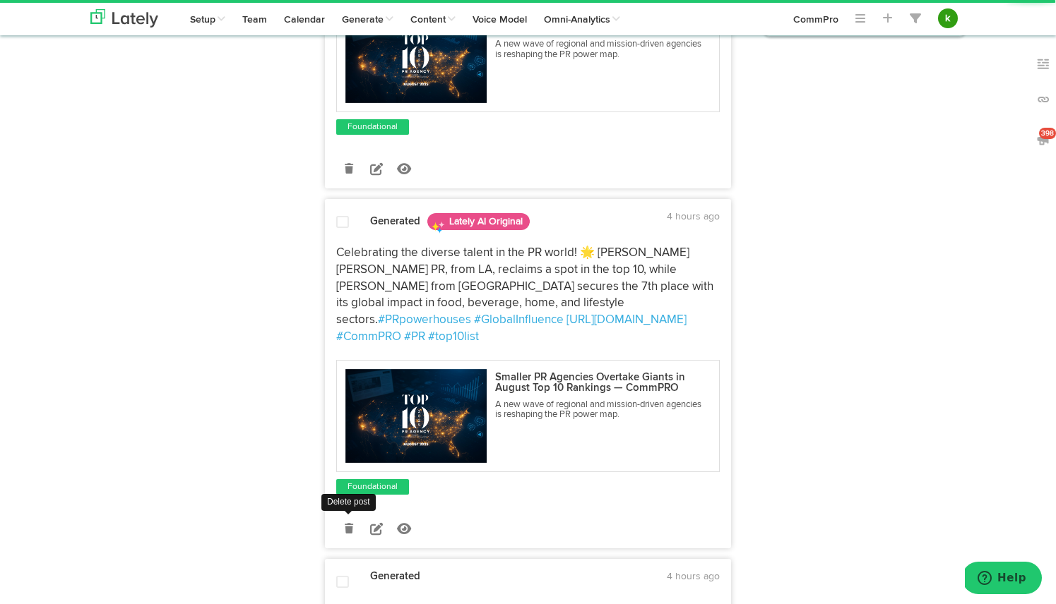
click at [350, 524] on icon at bounding box center [349, 529] width 8 height 10
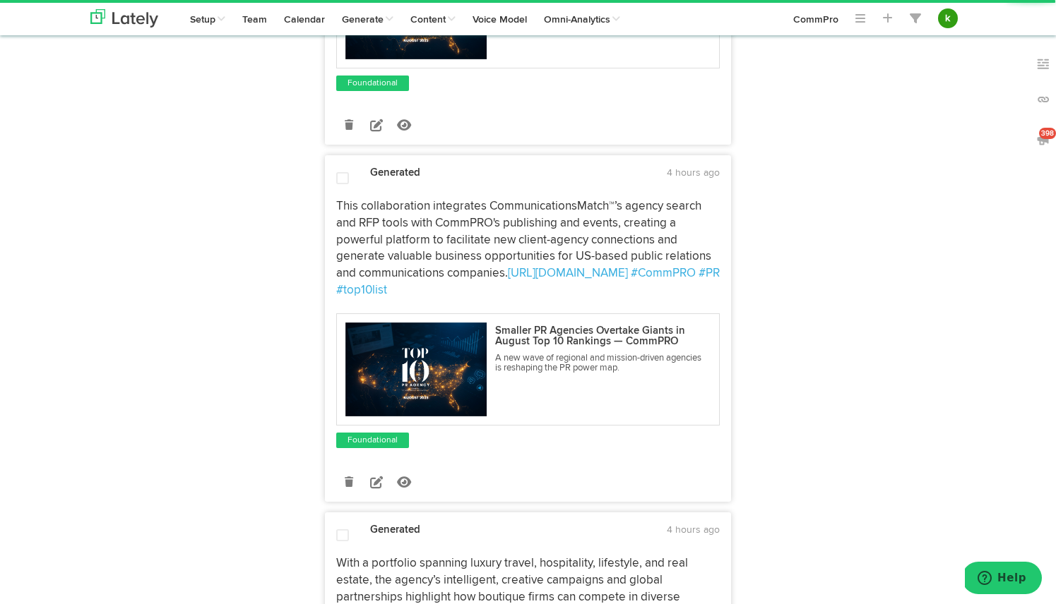
scroll to position [366, 0]
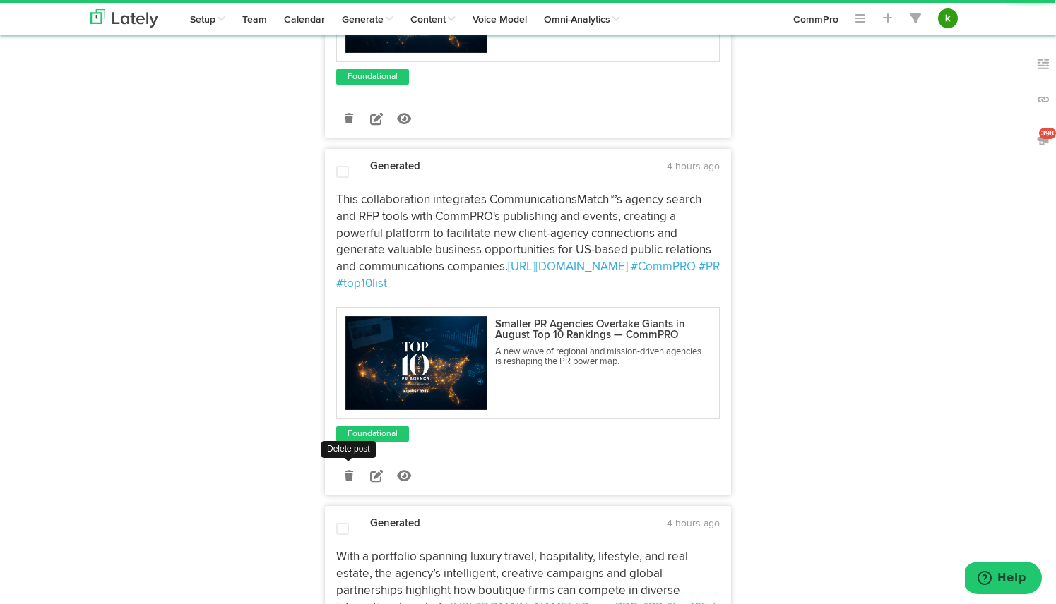
click at [349, 471] on icon at bounding box center [349, 476] width 8 height 10
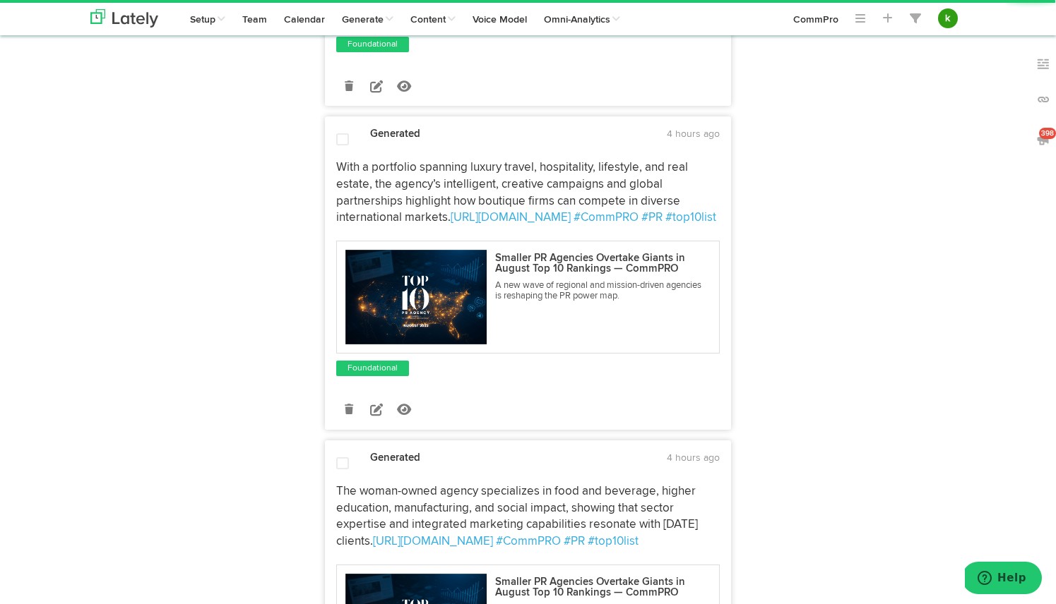
scroll to position [407, 0]
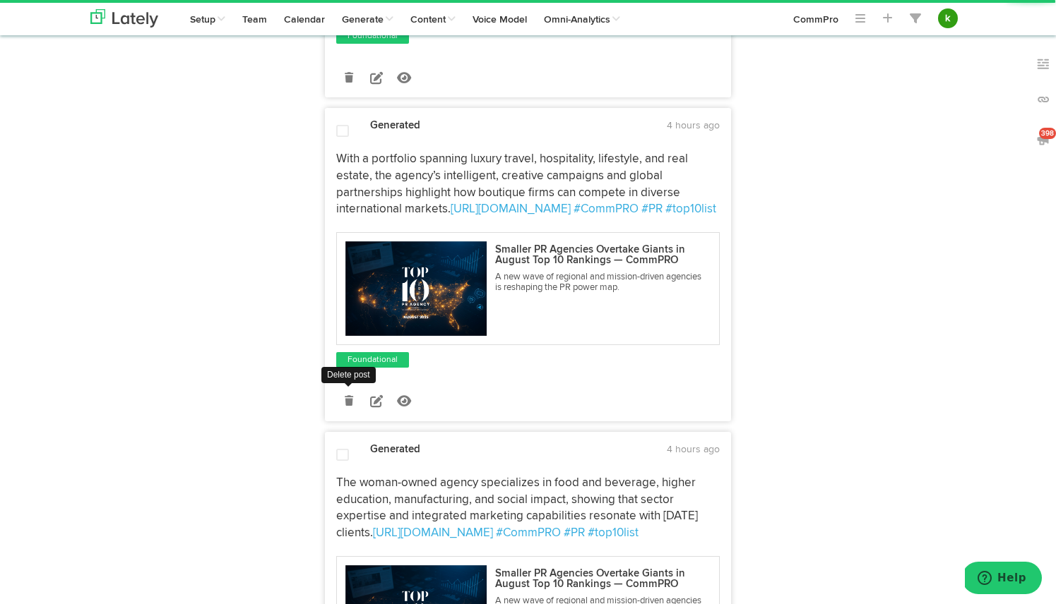
click at [354, 389] on link at bounding box center [348, 401] width 25 height 25
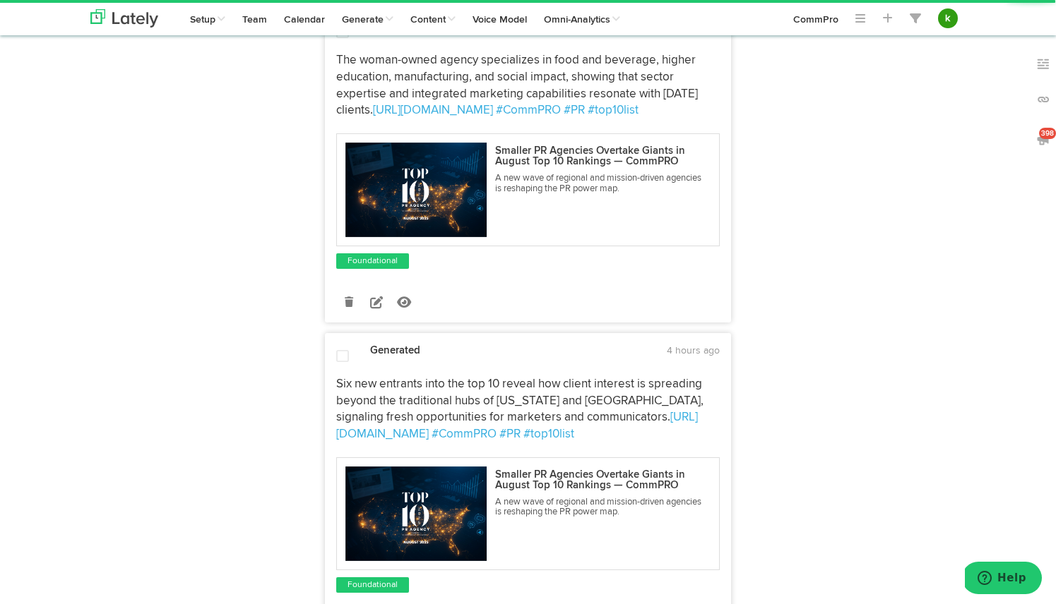
scroll to position [614, 0]
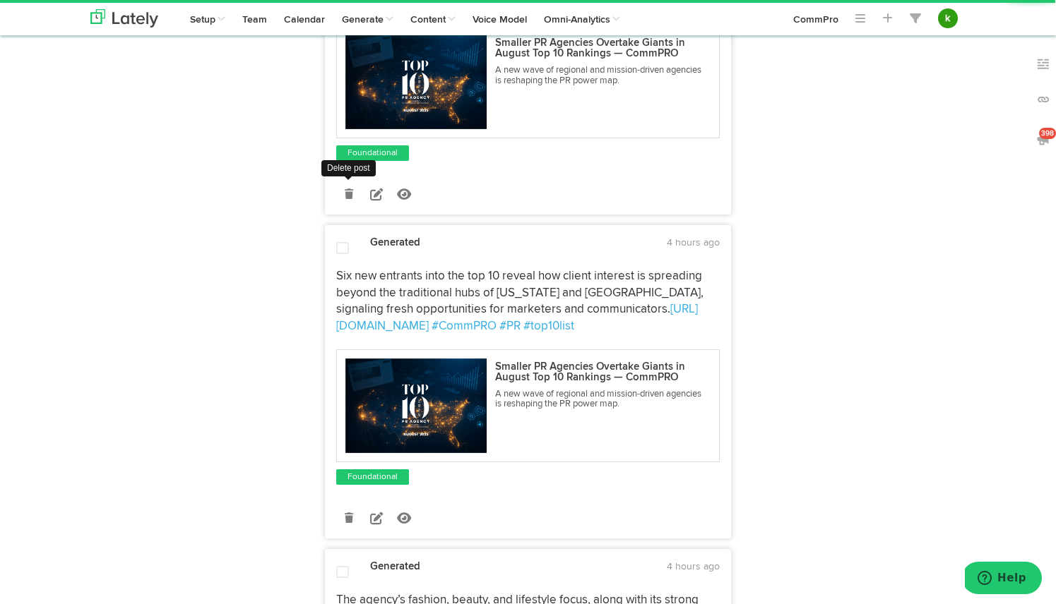
click at [347, 189] on icon at bounding box center [349, 194] width 8 height 10
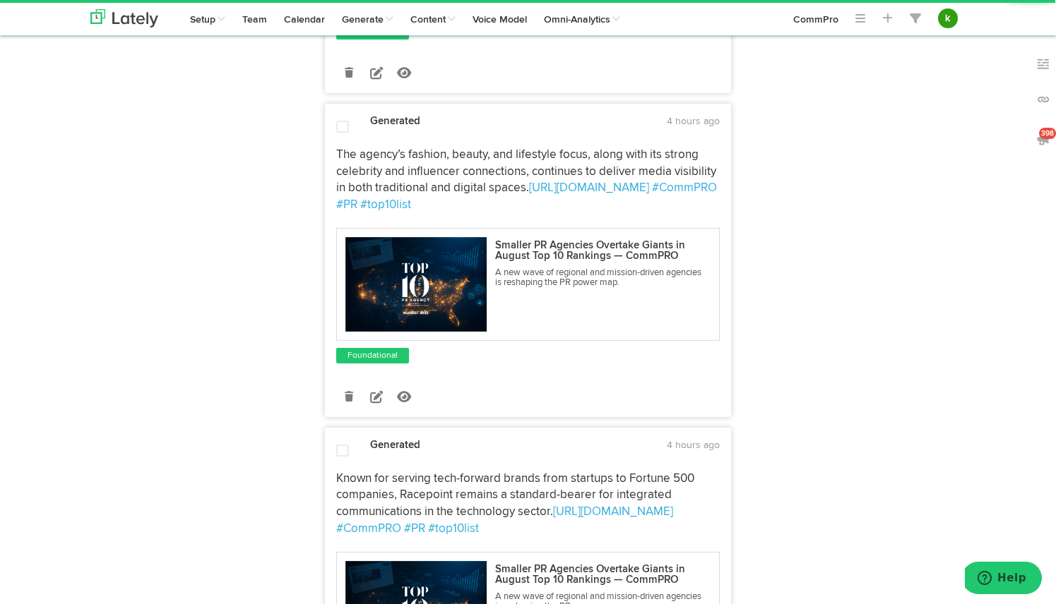
scroll to position [745, 0]
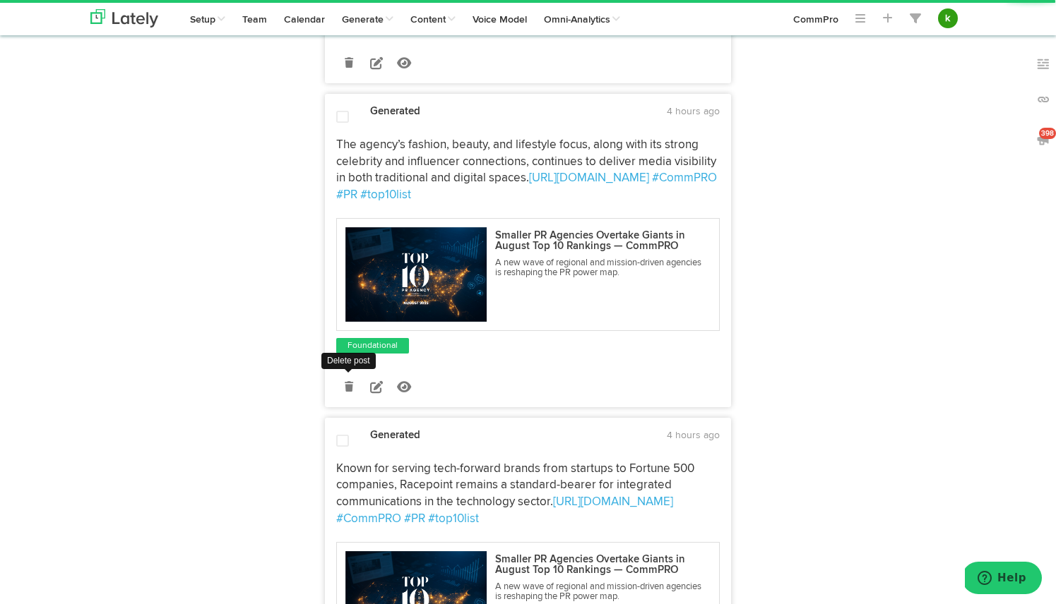
click at [347, 382] on icon at bounding box center [349, 387] width 8 height 10
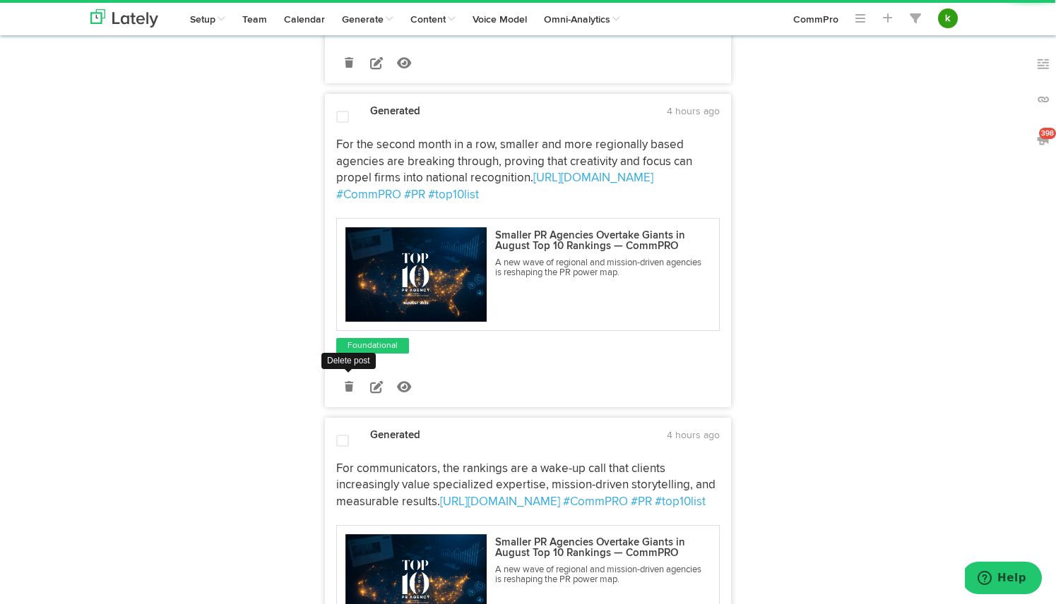
click at [350, 382] on icon at bounding box center [349, 387] width 8 height 10
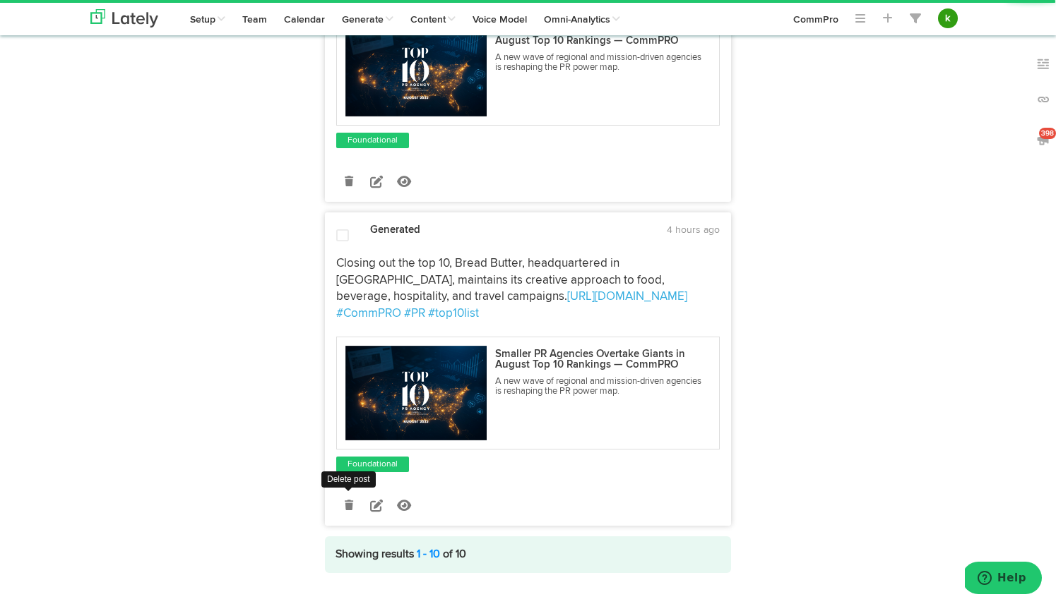
click at [343, 494] on link at bounding box center [348, 506] width 25 height 25
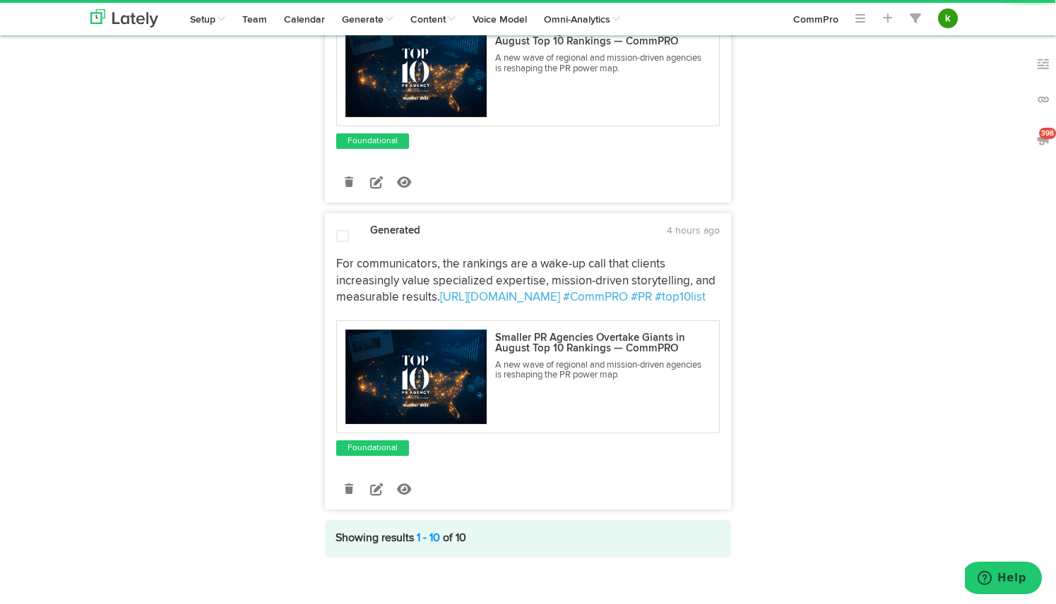
scroll to position [0, 0]
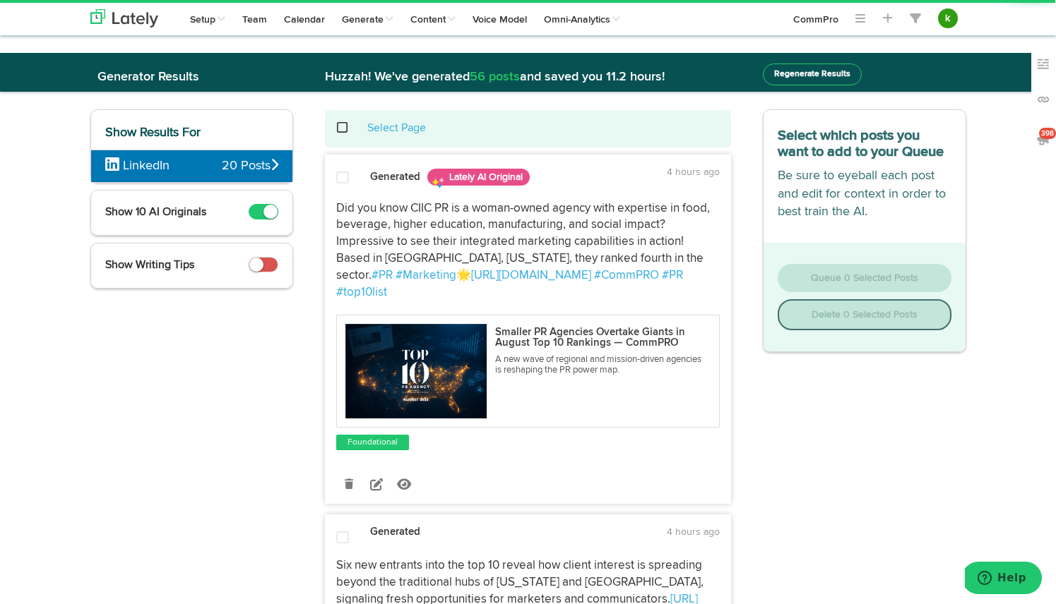
click at [339, 129] on span at bounding box center [349, 128] width 29 height 1
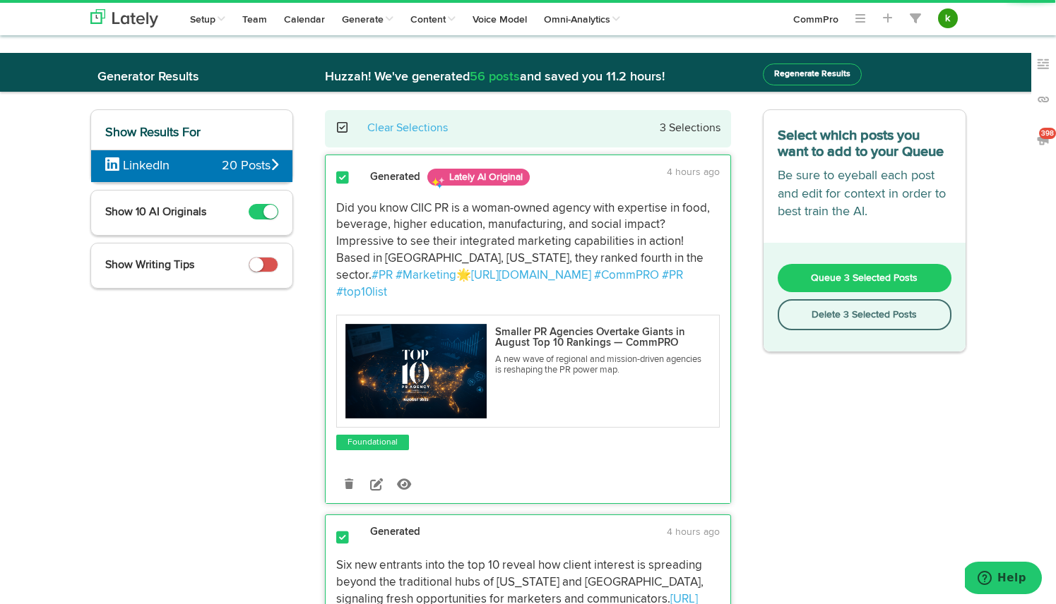
click at [828, 282] on span "Queue 3 Selected Posts" at bounding box center [864, 278] width 107 height 10
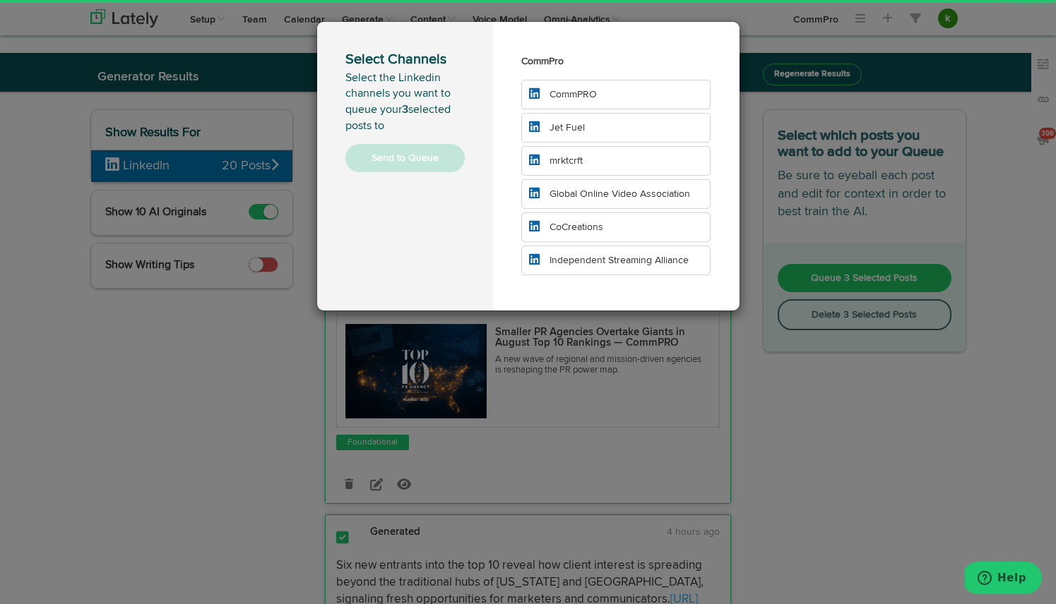
click at [607, 95] on li "CommPRO" at bounding box center [616, 95] width 190 height 30
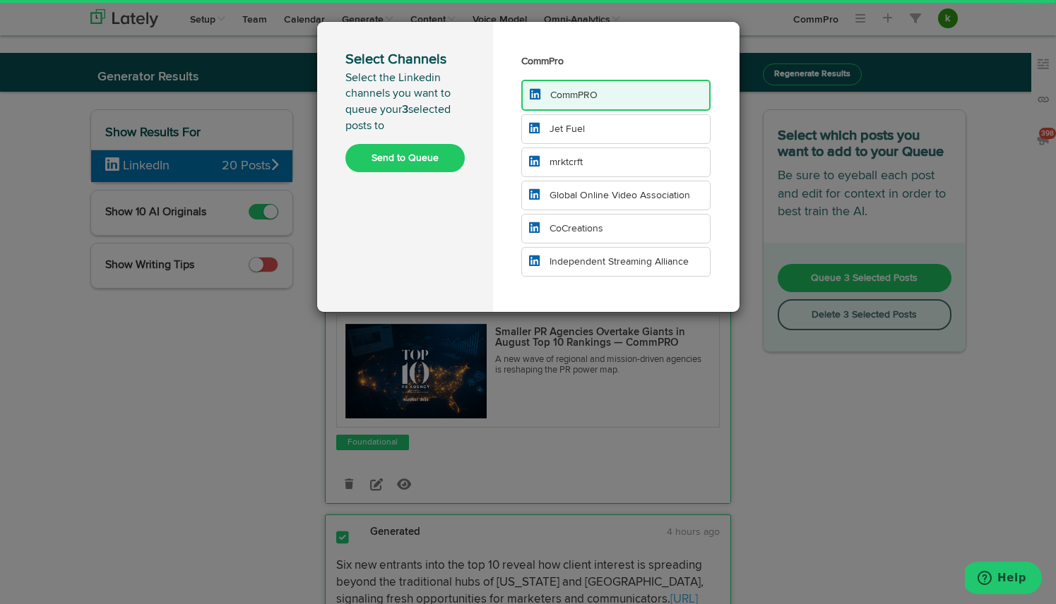
click at [602, 136] on li "Jet Fuel" at bounding box center [616, 129] width 190 height 30
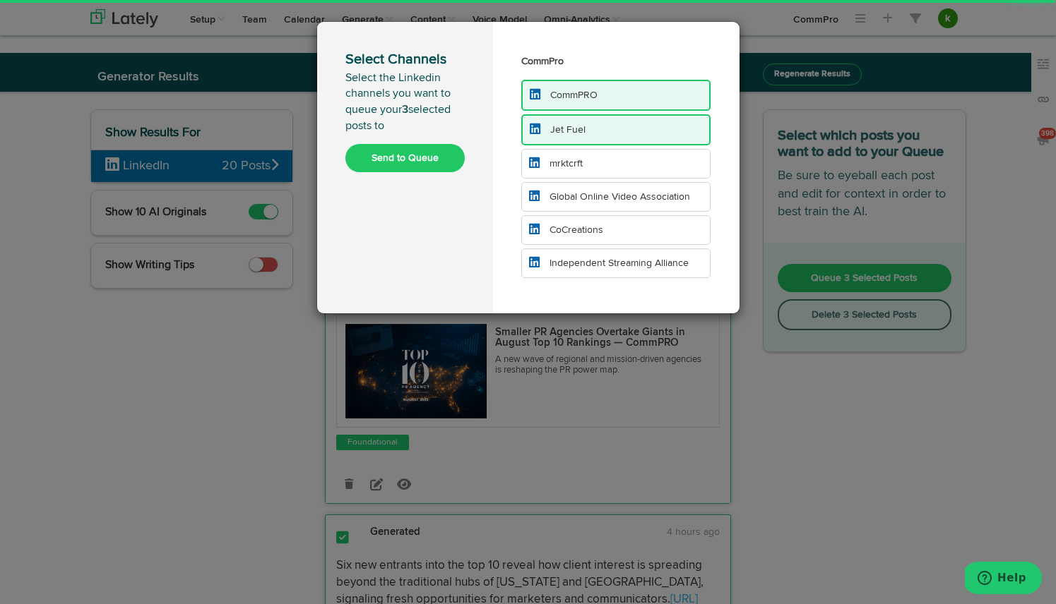
click at [601, 165] on li "mrktcrft" at bounding box center [616, 164] width 190 height 30
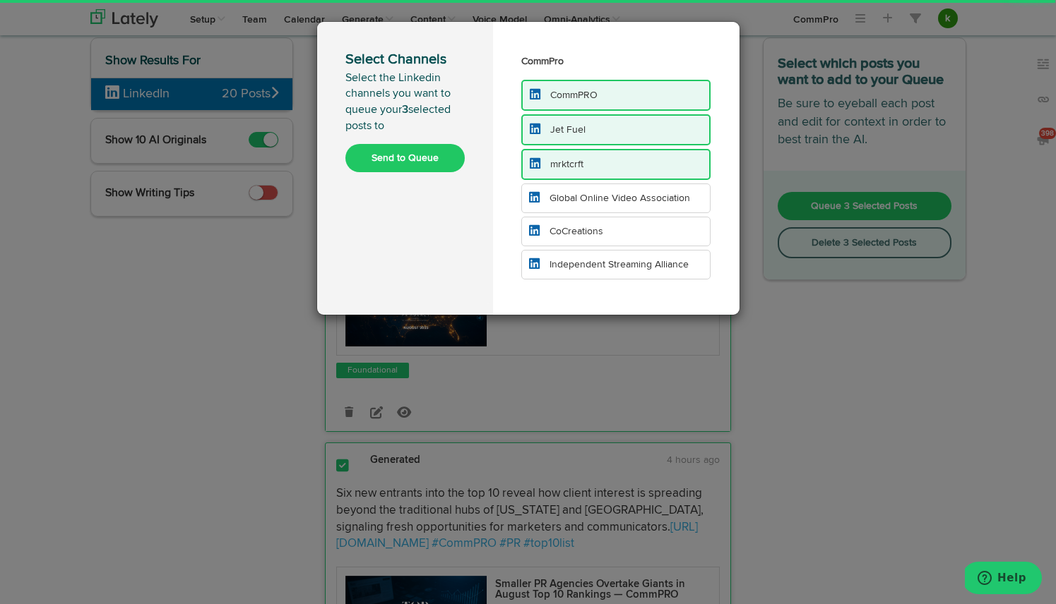
scroll to position [86, 0]
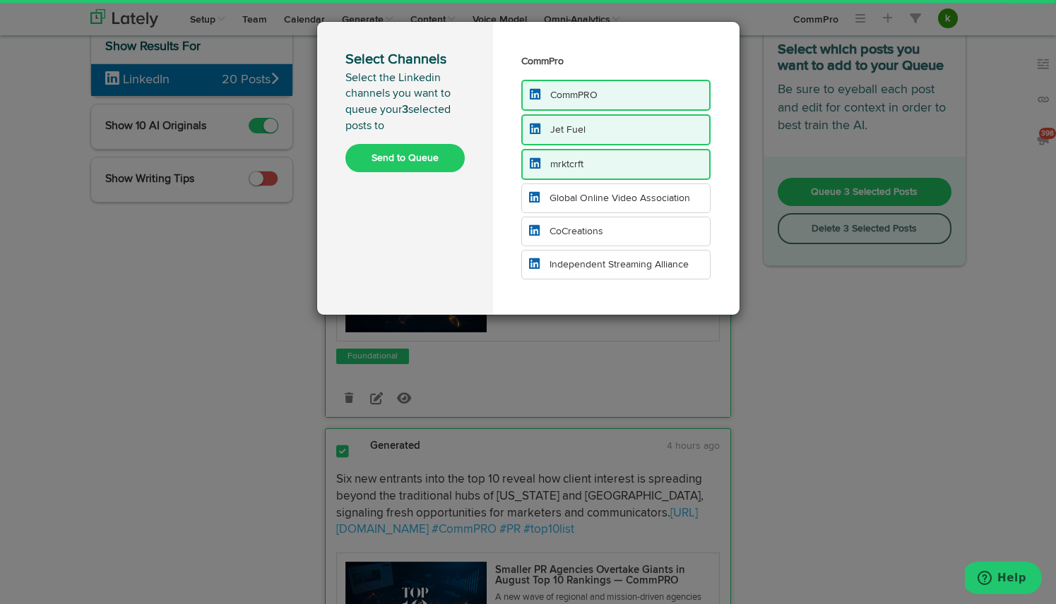
click at [434, 160] on button "Send to Queue" at bounding box center [404, 158] width 119 height 28
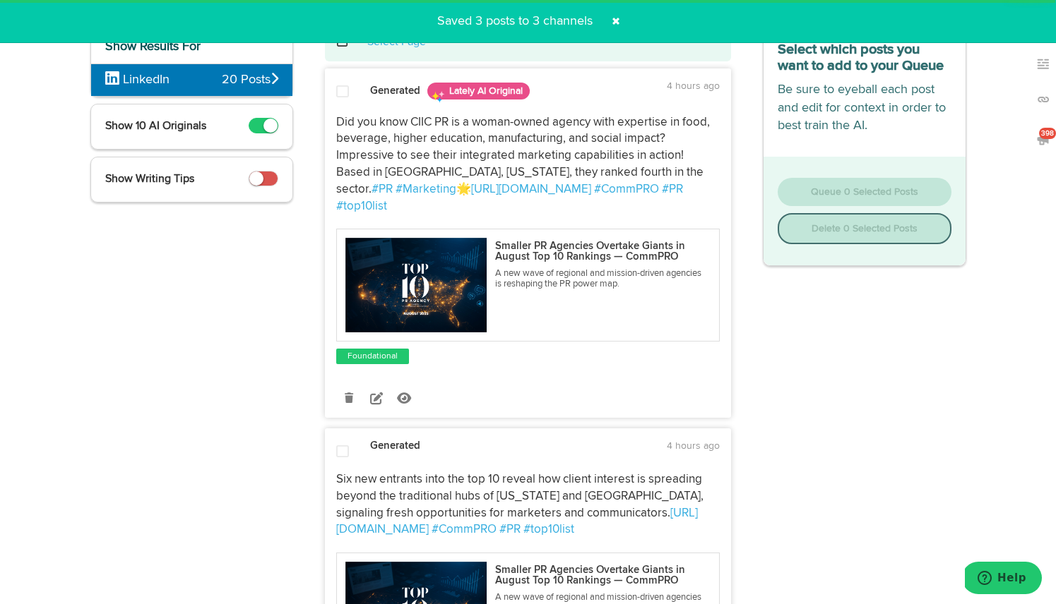
scroll to position [0, 0]
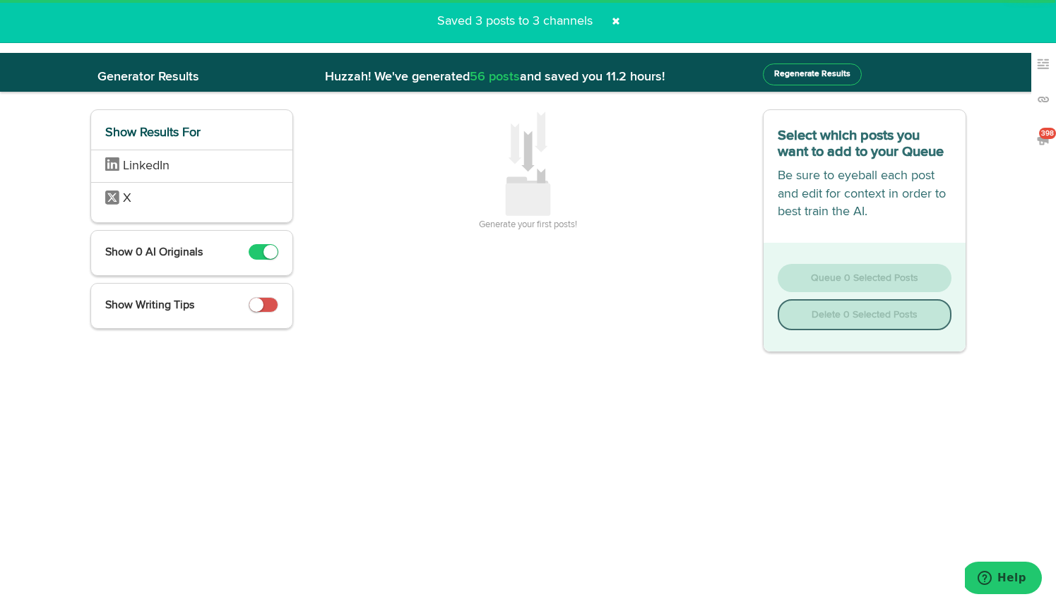
click at [614, 23] on span at bounding box center [615, 21] width 23 height 23
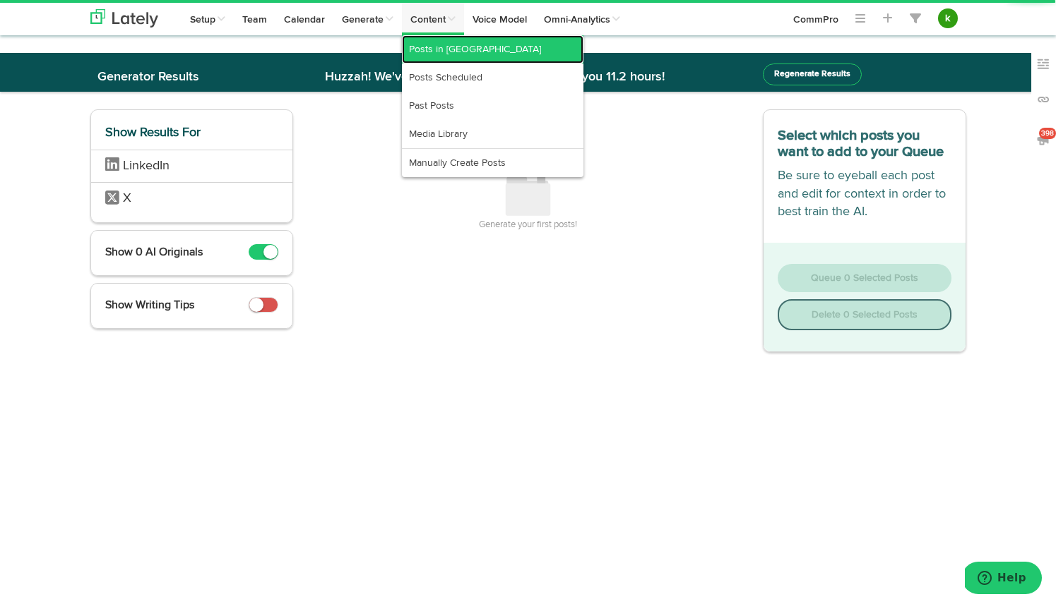
click at [429, 45] on link "Posts in [GEOGRAPHIC_DATA]" at bounding box center [492, 49] width 181 height 28
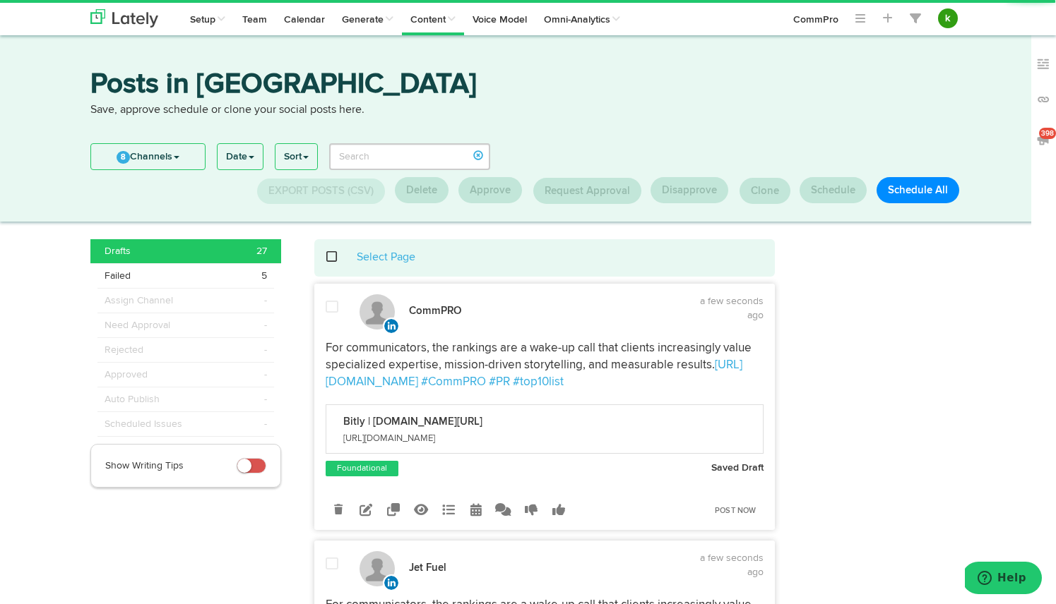
click at [331, 257] on span at bounding box center [339, 257] width 29 height 1
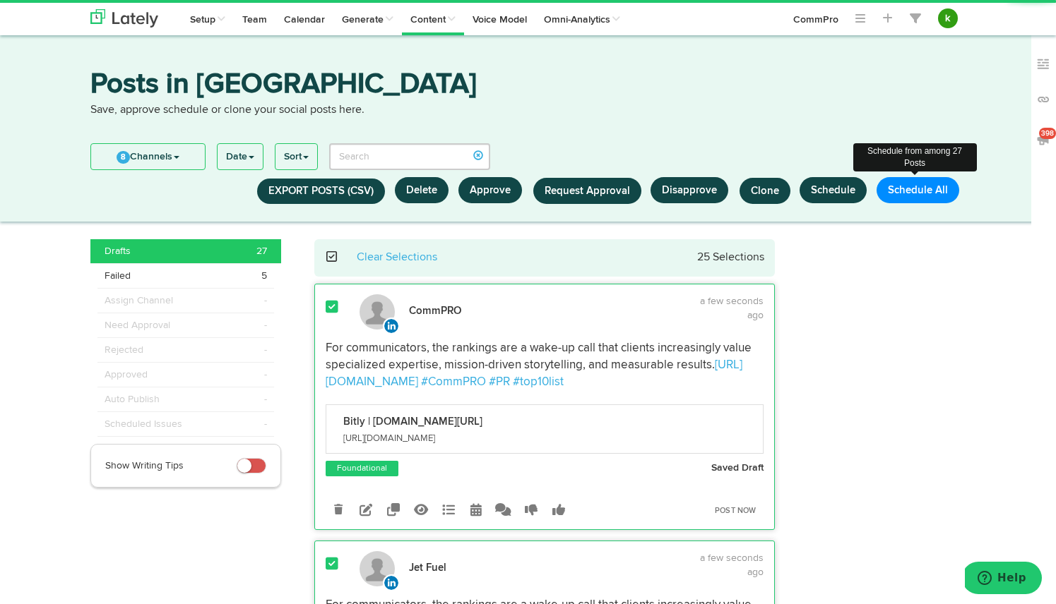
click at [917, 193] on button "Schedule All" at bounding box center [917, 190] width 83 height 26
select select "11"
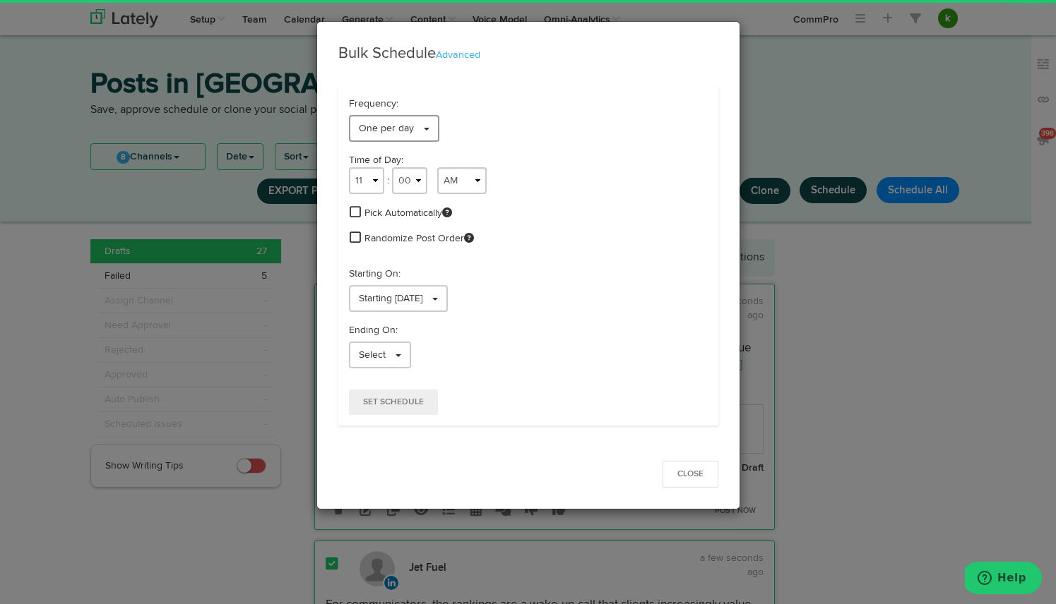
click at [407, 135] on link "One per day" at bounding box center [394, 128] width 90 height 27
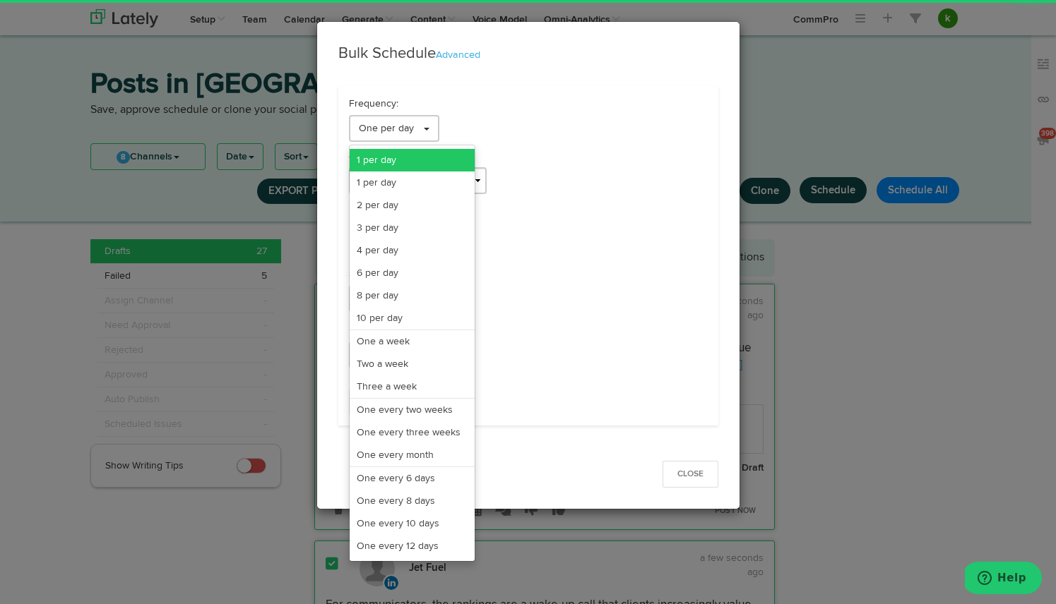
click at [419, 160] on link "1 per day" at bounding box center [412, 160] width 125 height 23
select select "11"
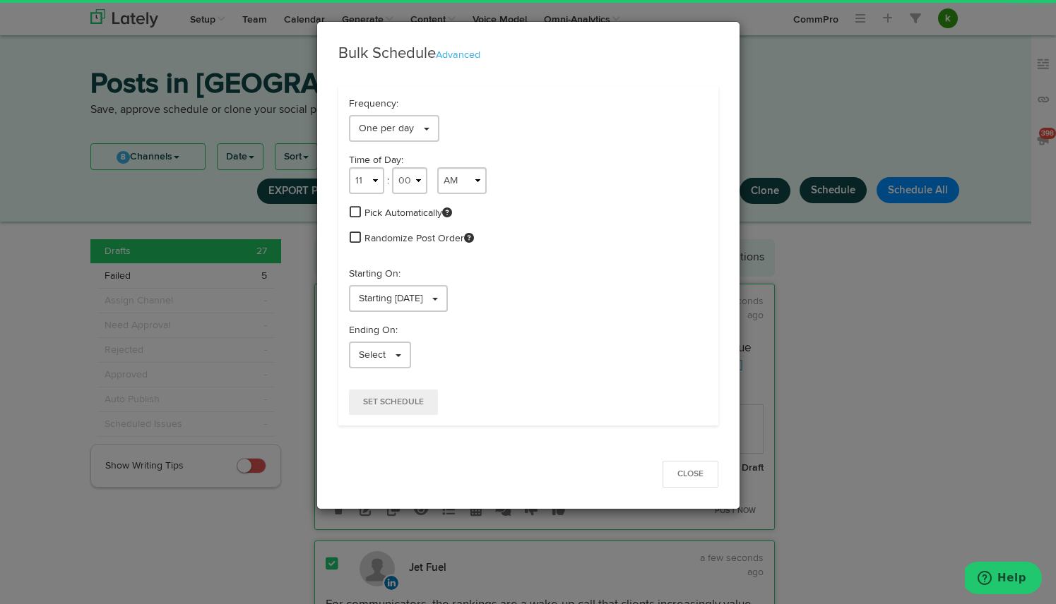
click at [354, 214] on span at bounding box center [355, 211] width 11 height 13
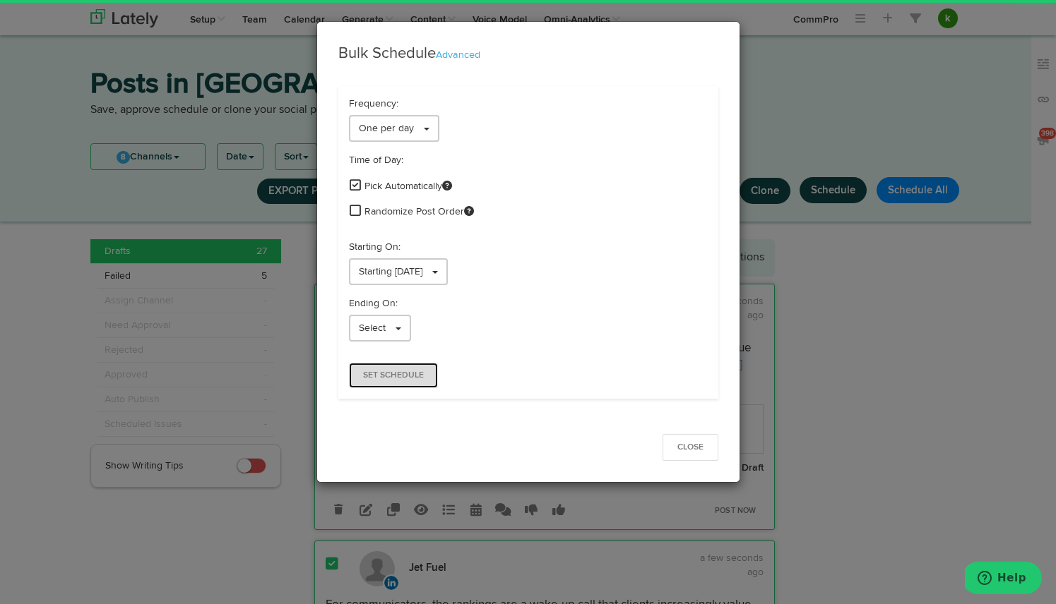
click at [398, 376] on span "Set Schedule" at bounding box center [393, 375] width 61 height 8
